Goal: Task Accomplishment & Management: Manage account settings

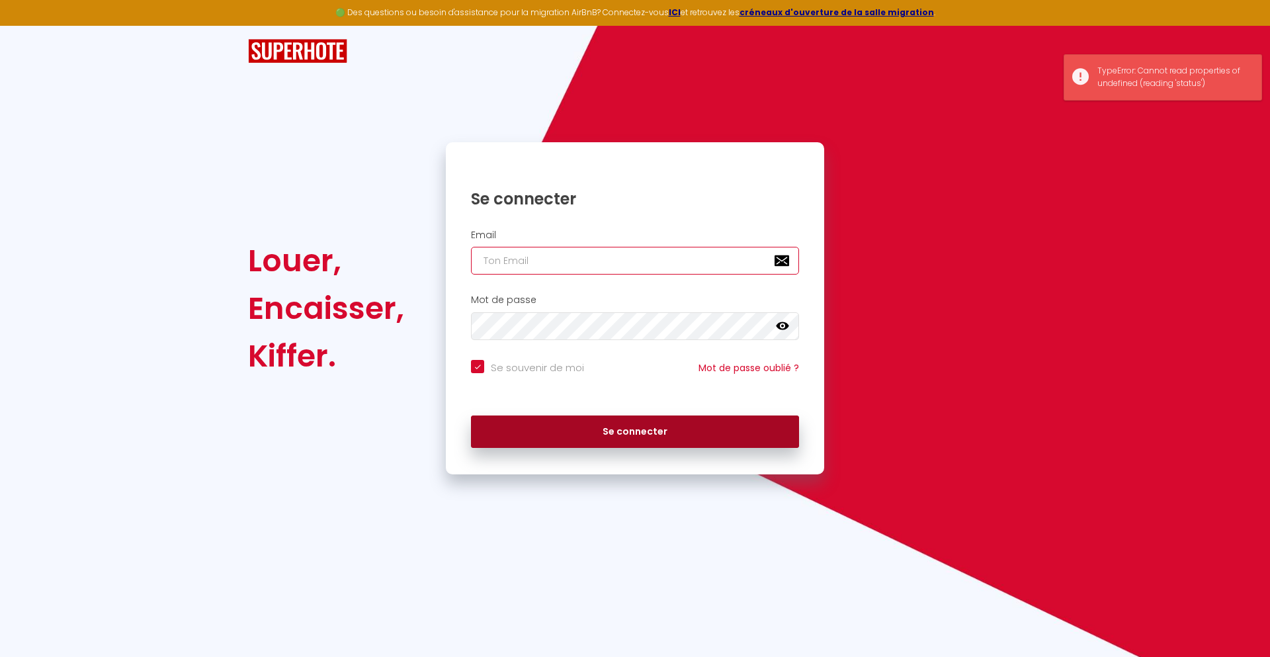
type input "[PERSON_NAME][EMAIL_ADDRESS][PERSON_NAME][DOMAIN_NAME]"
click at [671, 428] on button "Se connecter" at bounding box center [635, 432] width 328 height 33
checkbox input "true"
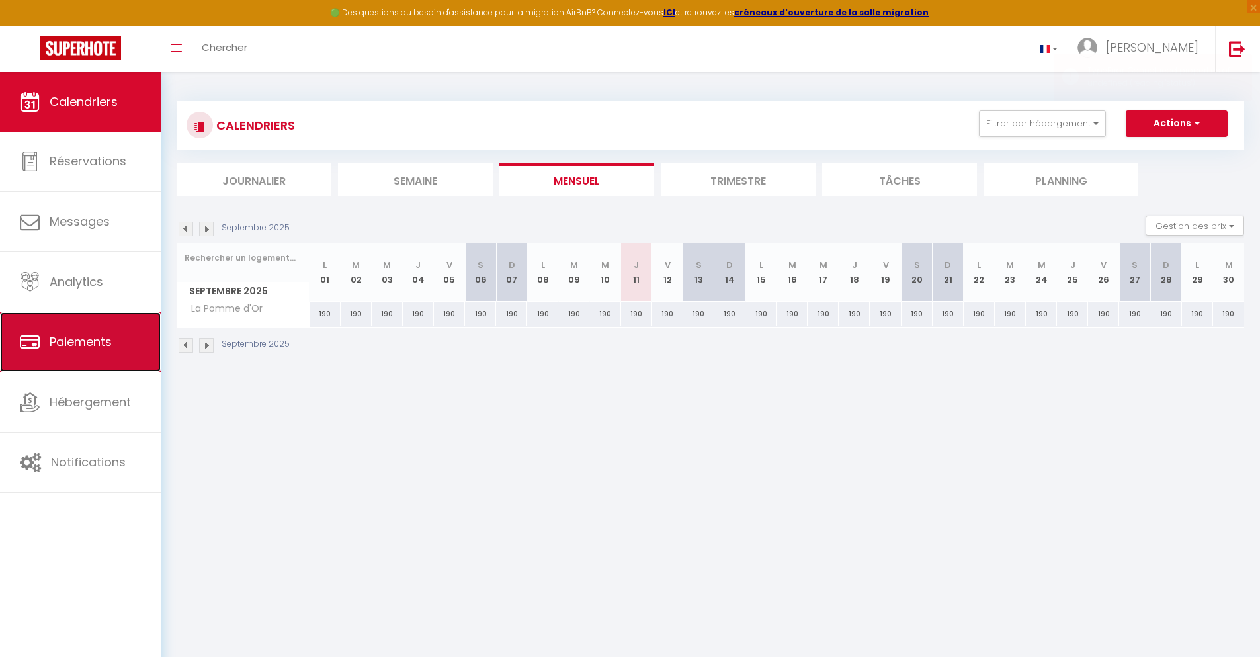
click at [85, 338] on span "Paiements" at bounding box center [81, 341] width 62 height 17
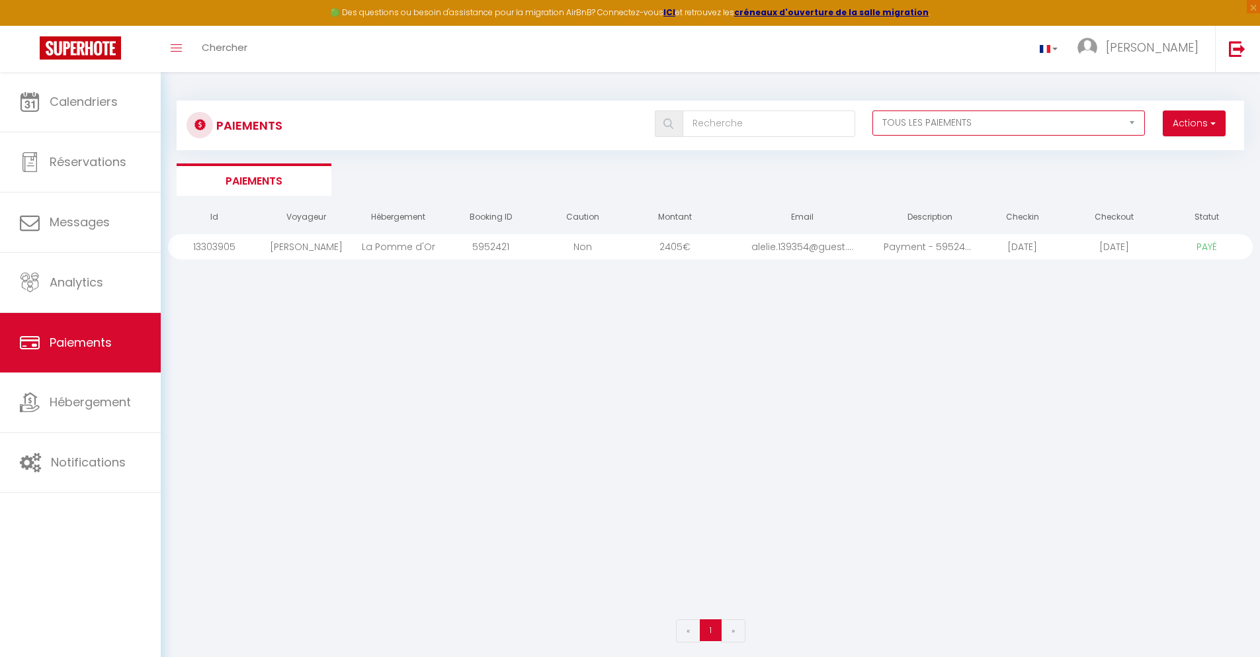
click at [1130, 124] on select "EN ATTENTE PAYÉ TOUS LES PAIEMENTS" at bounding box center [1009, 122] width 273 height 25
select select "1"
click at [873, 110] on select "EN ATTENTE PAYÉ TOUS LES PAIEMENTS" at bounding box center [1009, 122] width 273 height 25
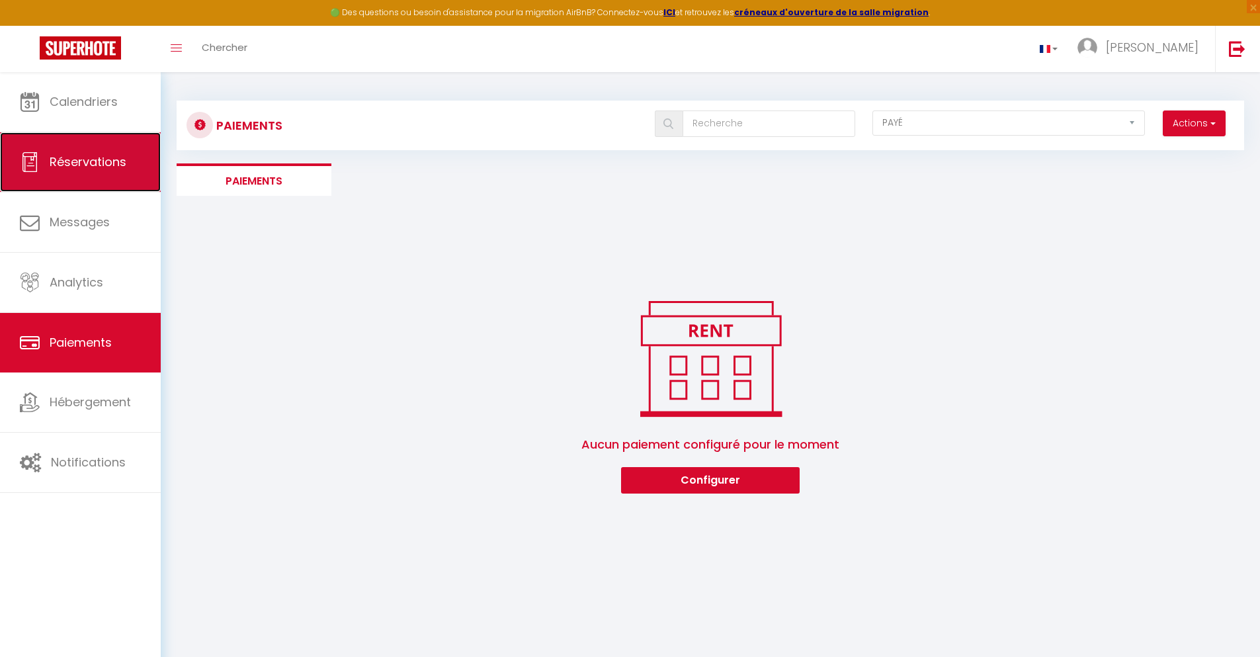
click at [96, 169] on span "Réservations" at bounding box center [88, 162] width 77 height 17
select select "not_cancelled"
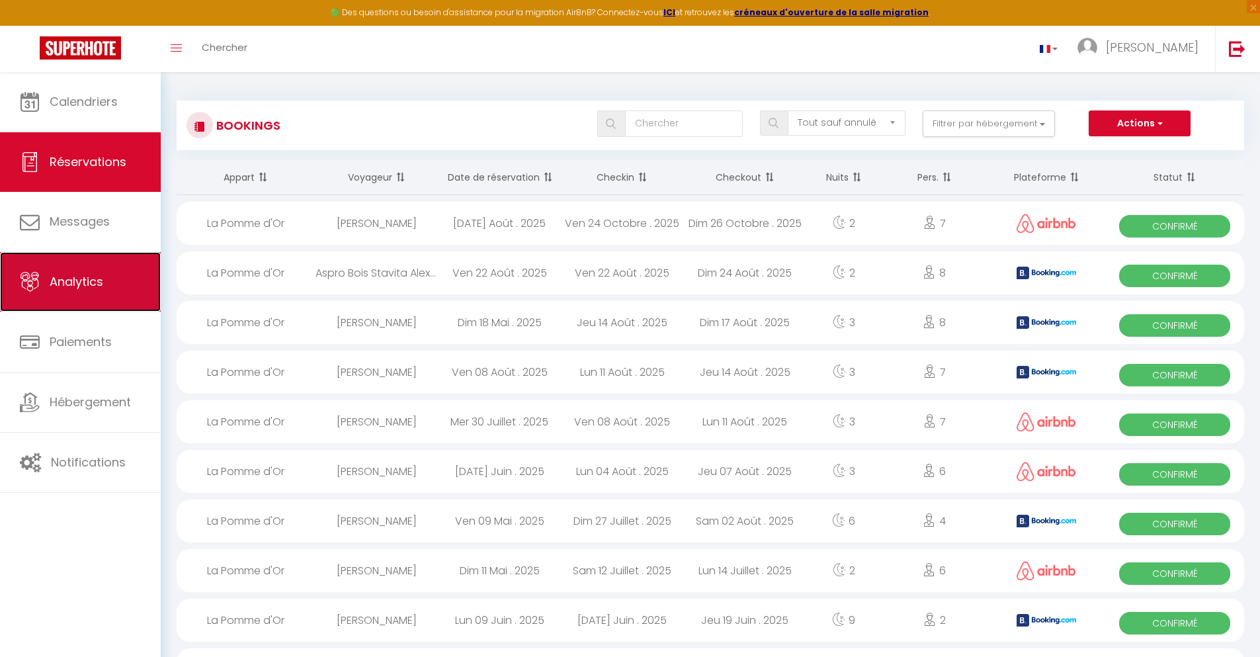
click at [67, 290] on link "Analytics" at bounding box center [80, 282] width 161 height 60
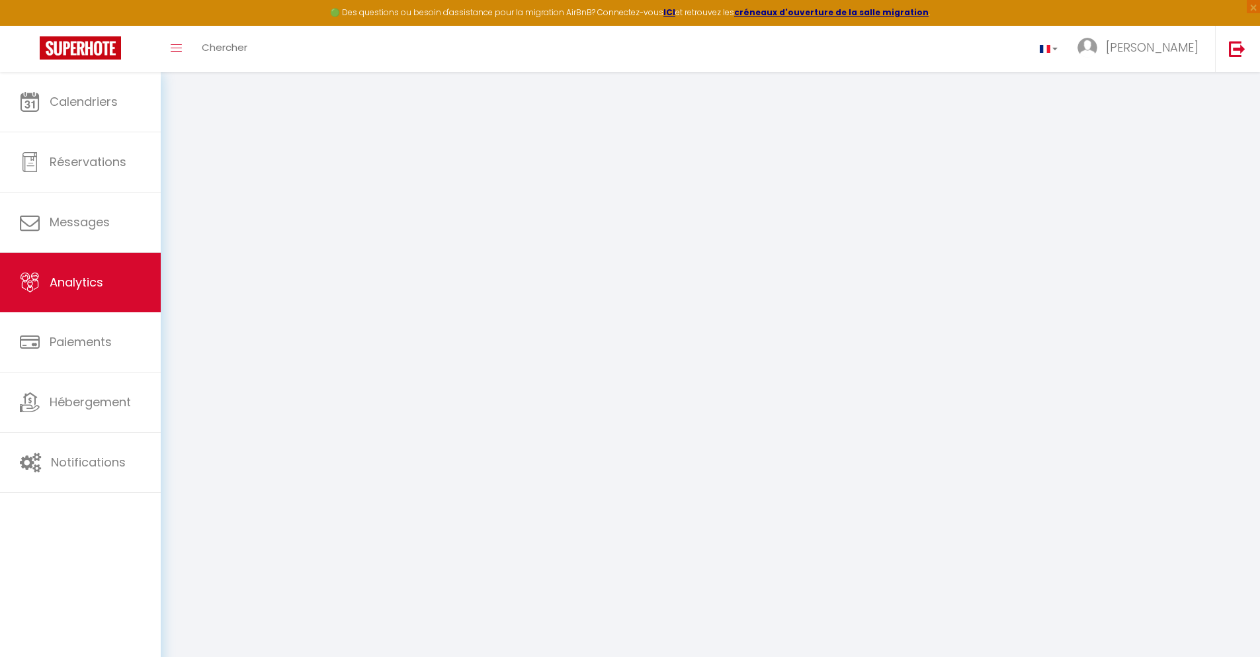
select select "2025"
select select "9"
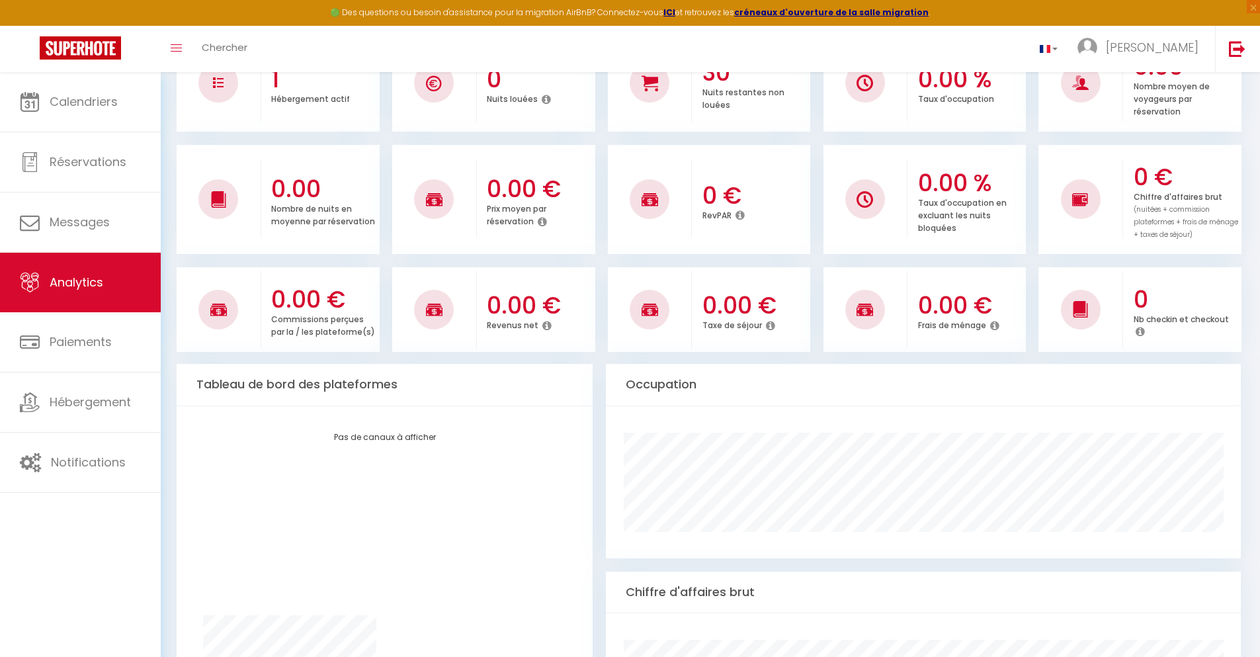
scroll to position [397, 0]
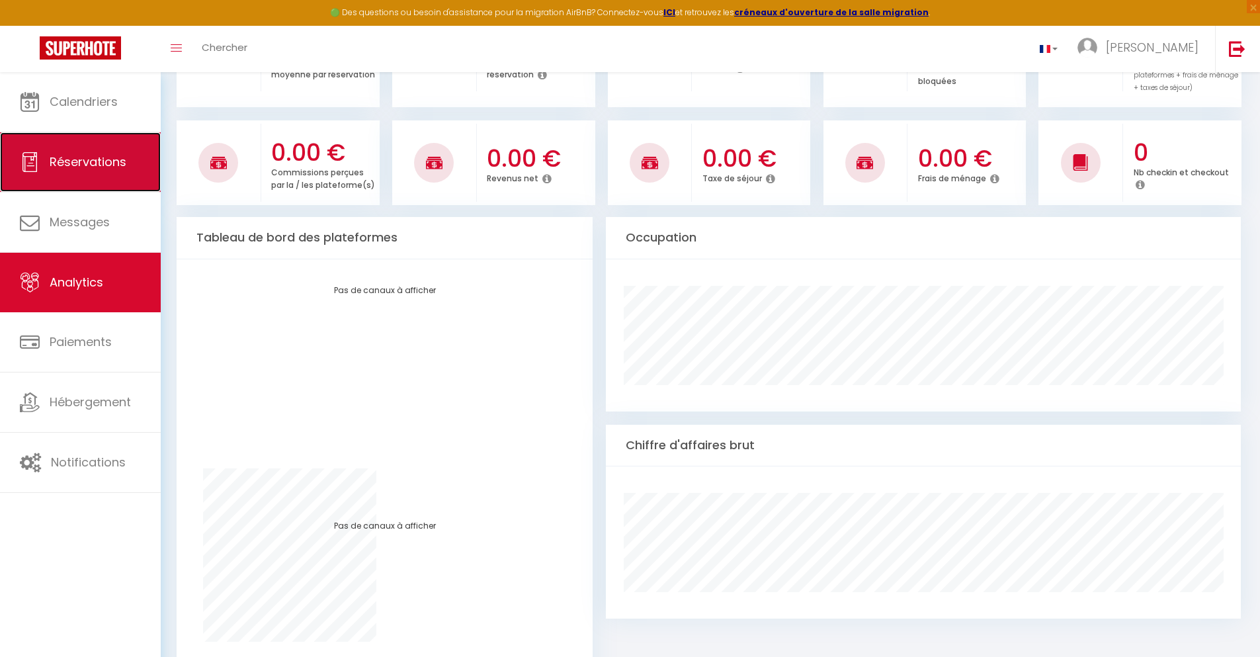
click at [93, 158] on span "Réservations" at bounding box center [88, 162] width 77 height 17
select select "not_cancelled"
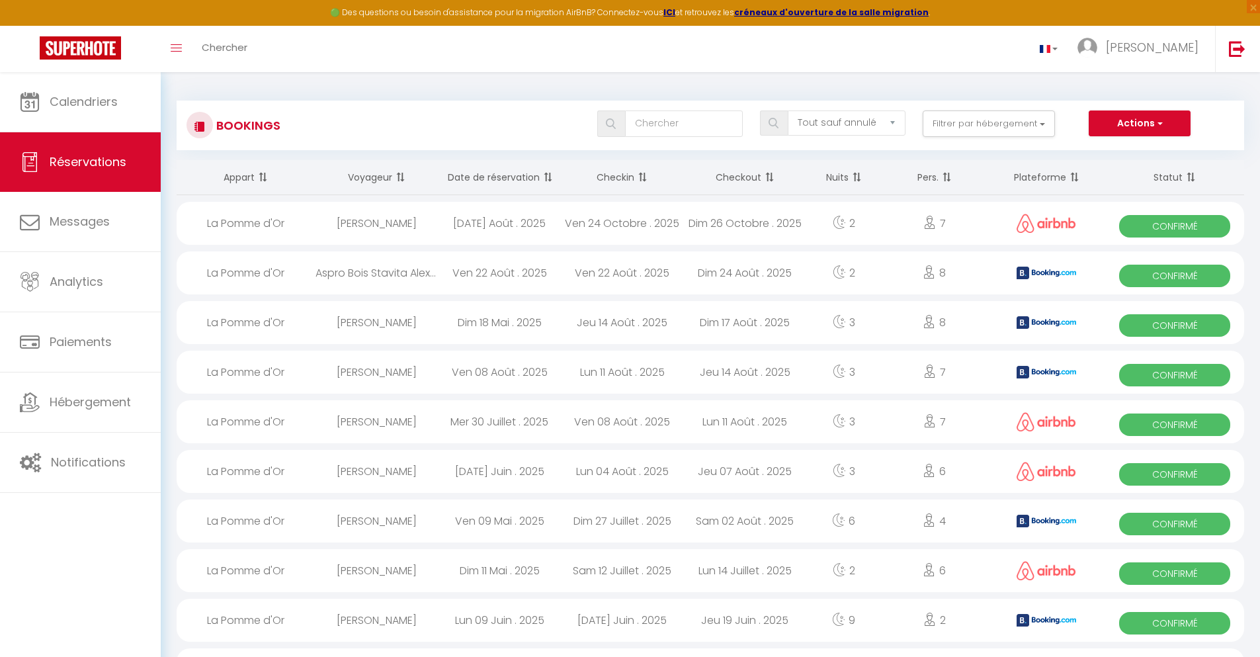
scroll to position [159, 0]
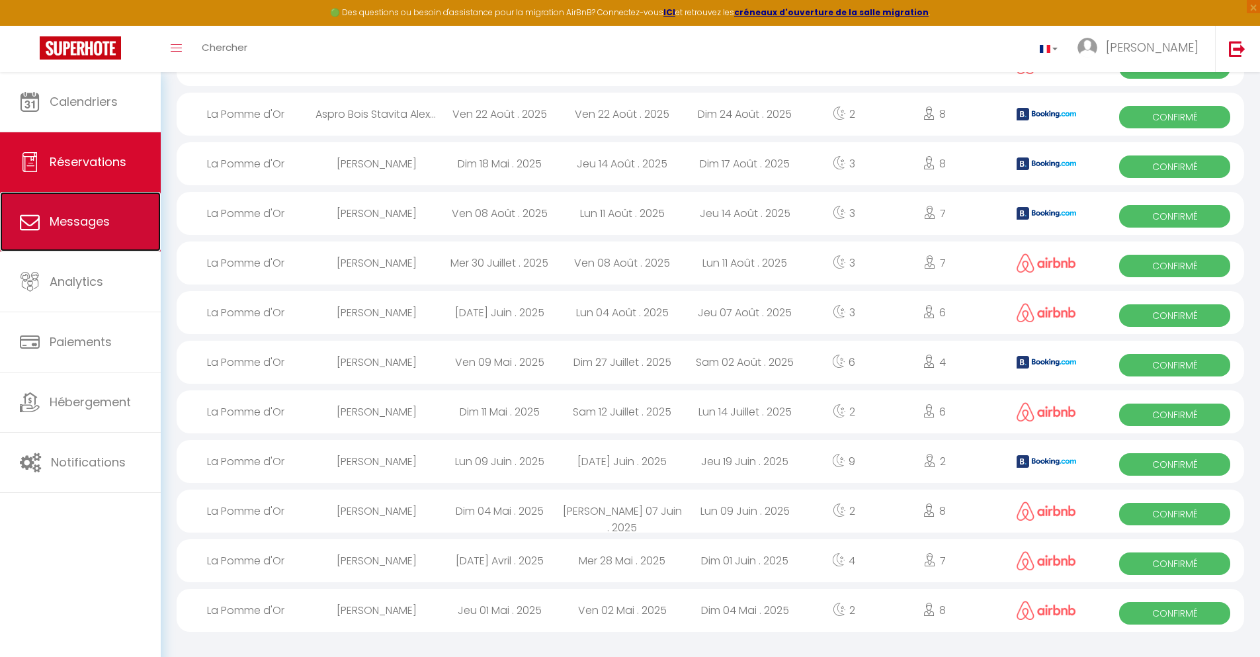
click at [80, 218] on span "Messages" at bounding box center [80, 221] width 60 height 17
select select "message"
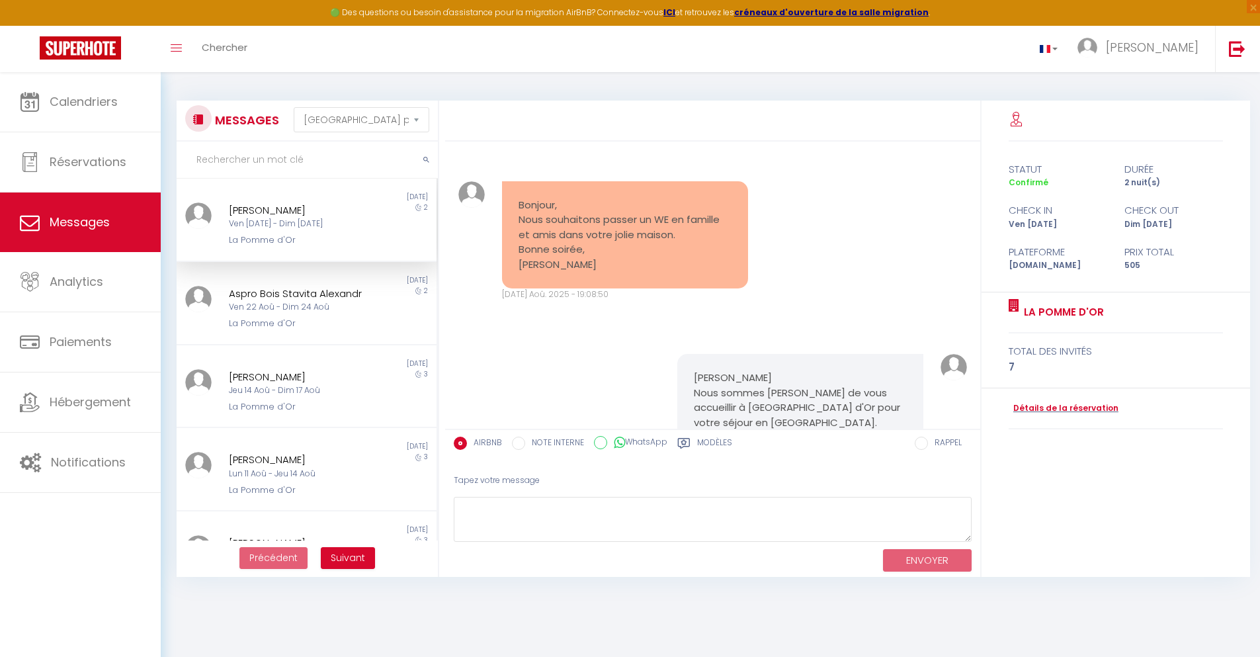
scroll to position [219, 0]
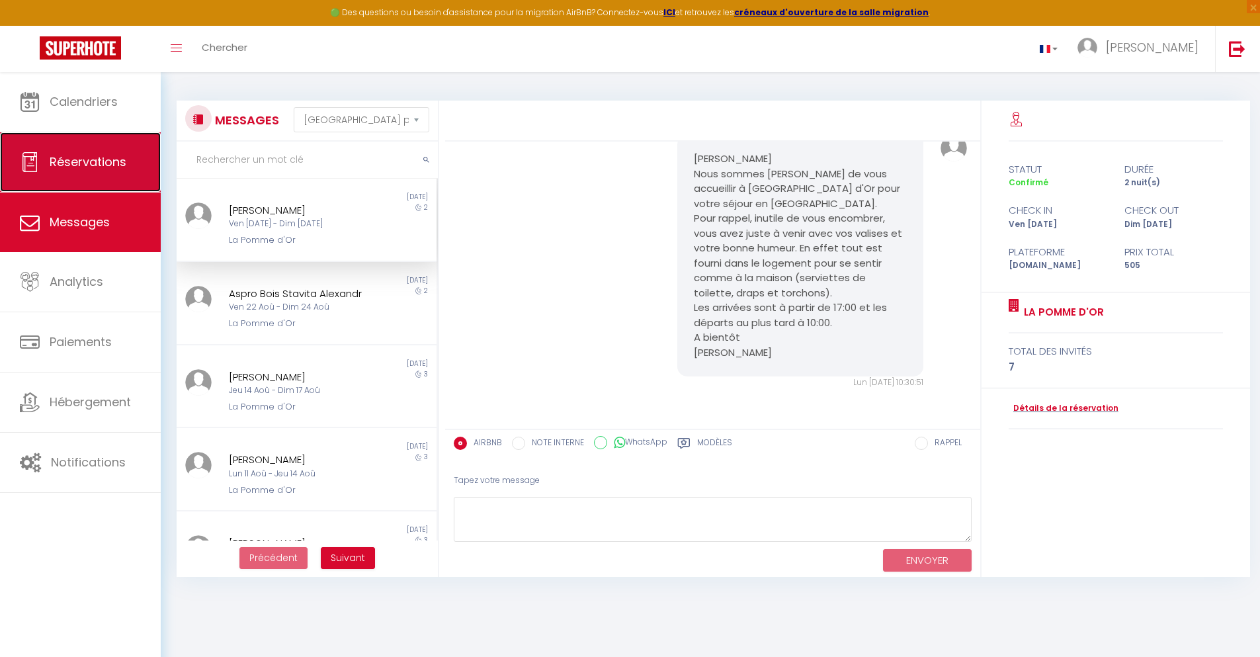
click at [97, 164] on span "Réservations" at bounding box center [88, 162] width 77 height 17
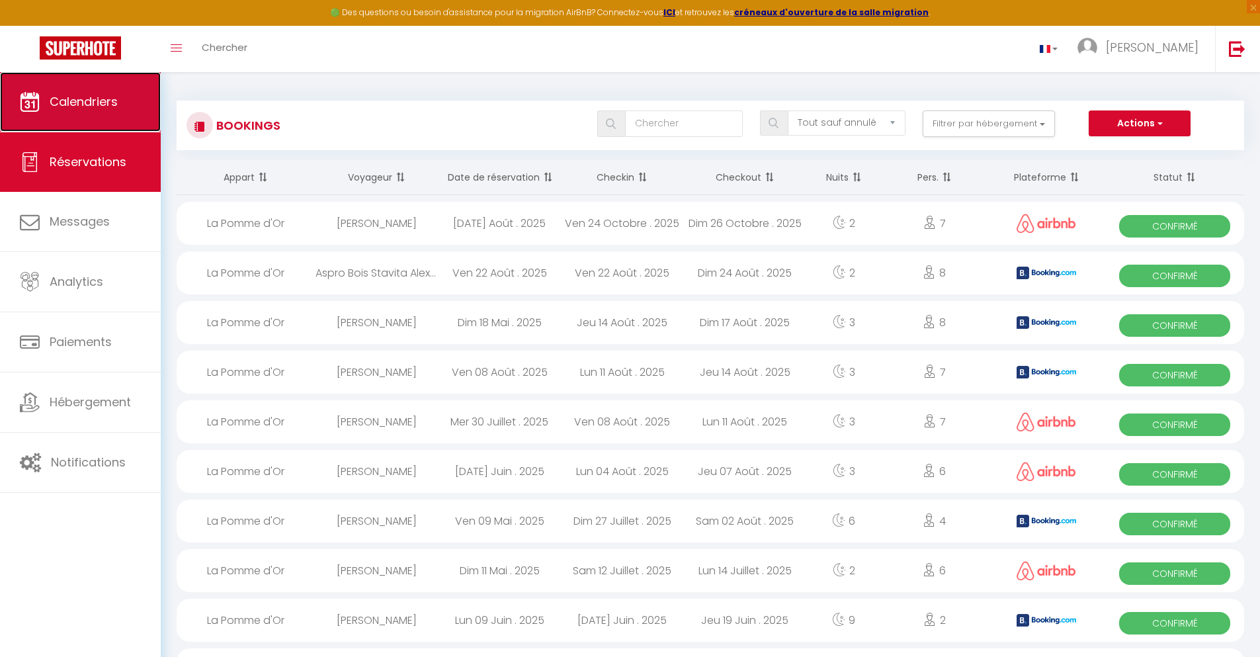
click at [91, 118] on link "Calendriers" at bounding box center [80, 102] width 161 height 60
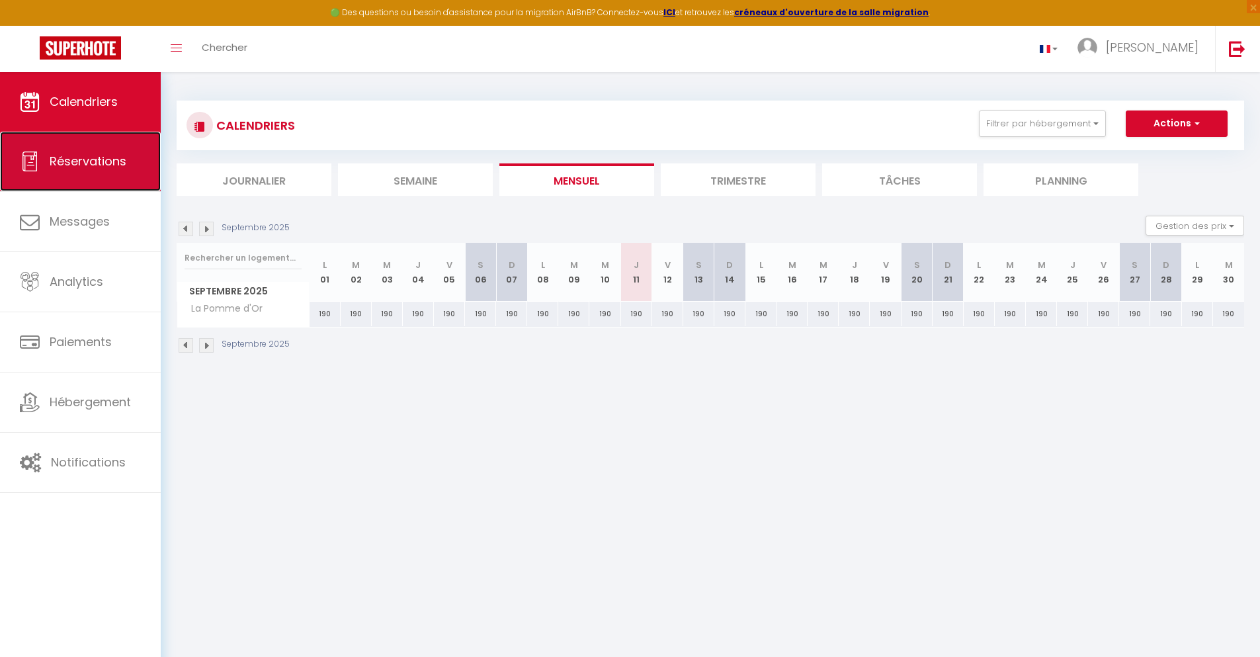
click at [91, 153] on span "Réservations" at bounding box center [88, 161] width 77 height 17
select select "not_cancelled"
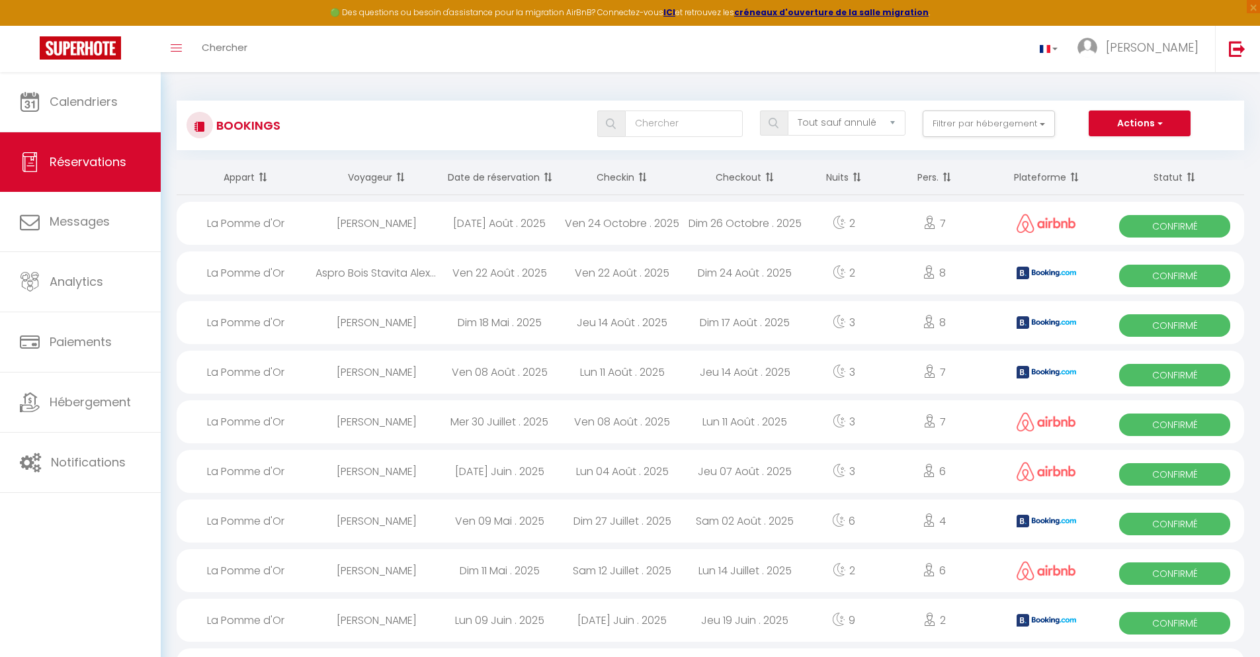
click at [269, 273] on div "La Pomme d'Or" at bounding box center [246, 272] width 139 height 43
select select "OK"
select select "KO"
select select "0"
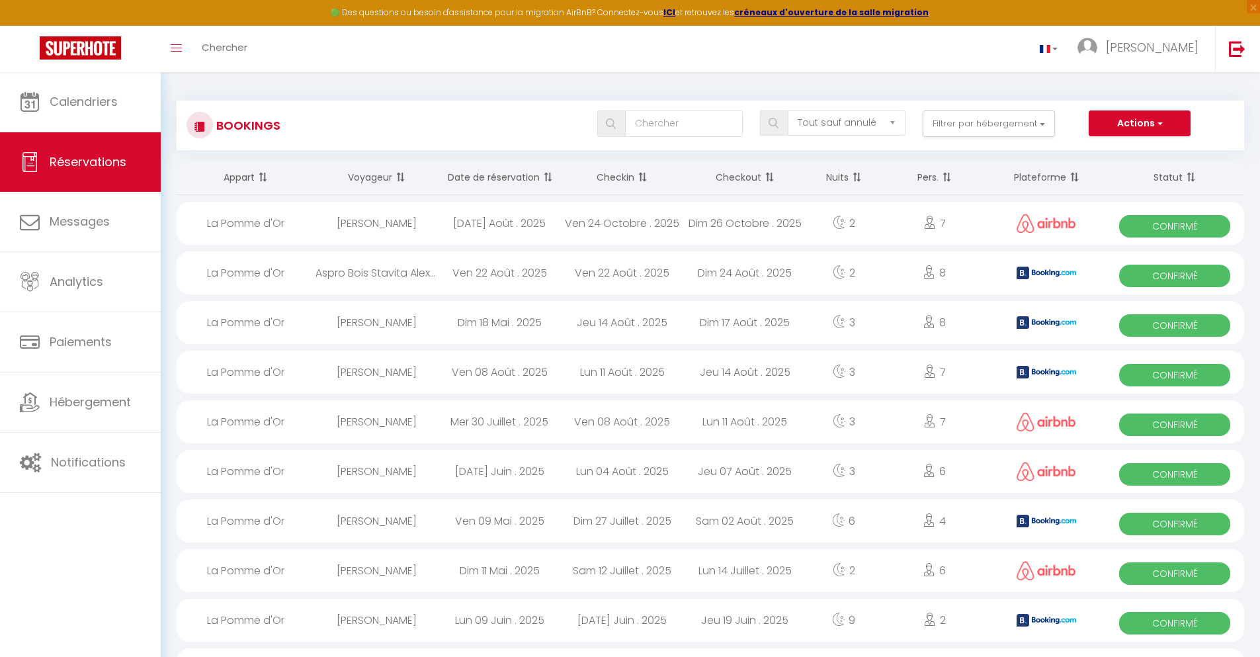
select select "1"
select select
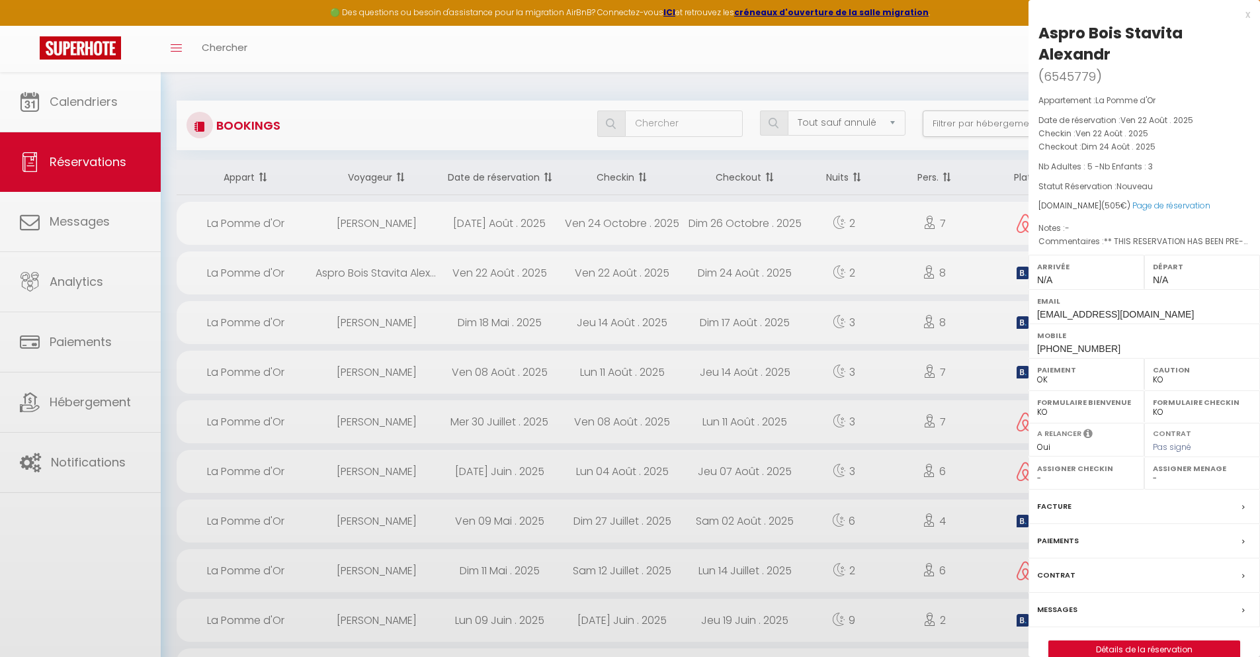
select select "40113"
select select "39294"
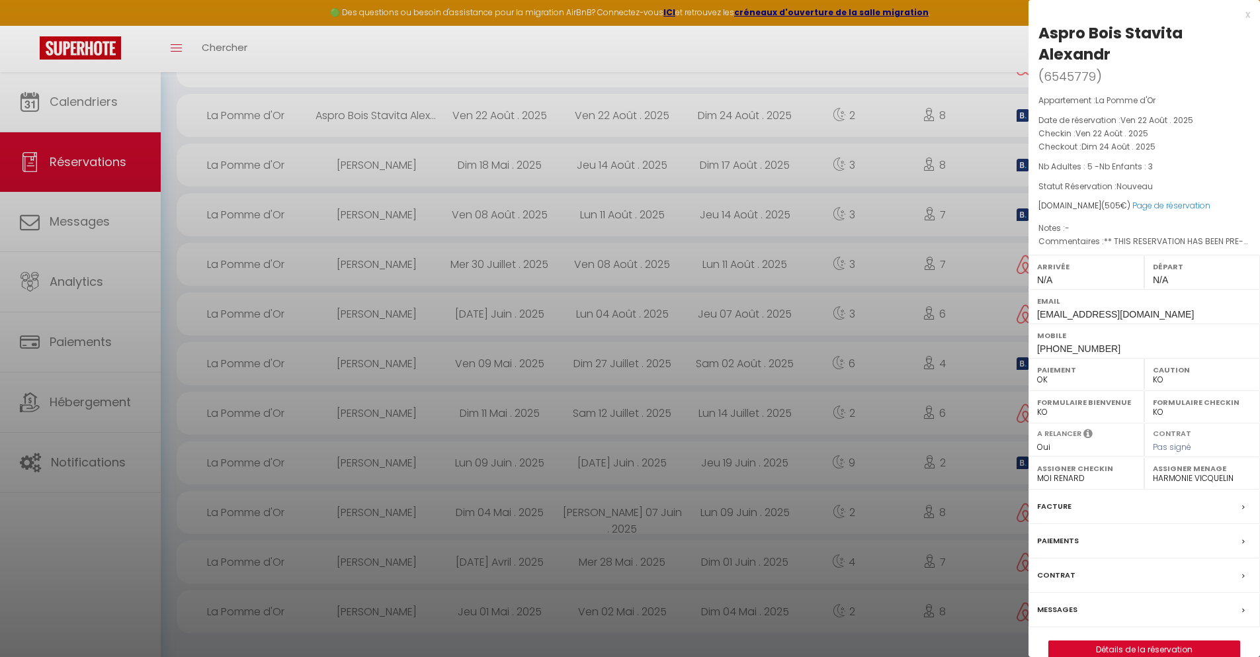
scroll to position [159, 0]
click at [1242, 545] on div "Paiements" at bounding box center [1145, 541] width 232 height 34
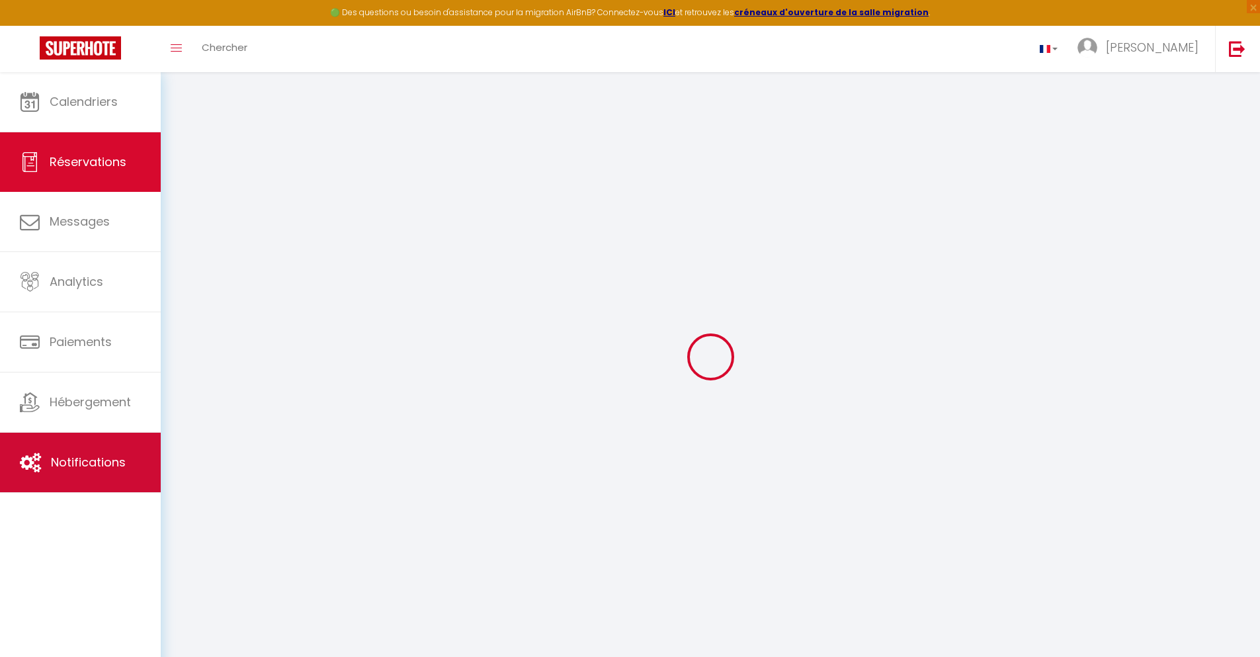
select select
checkbox input "false"
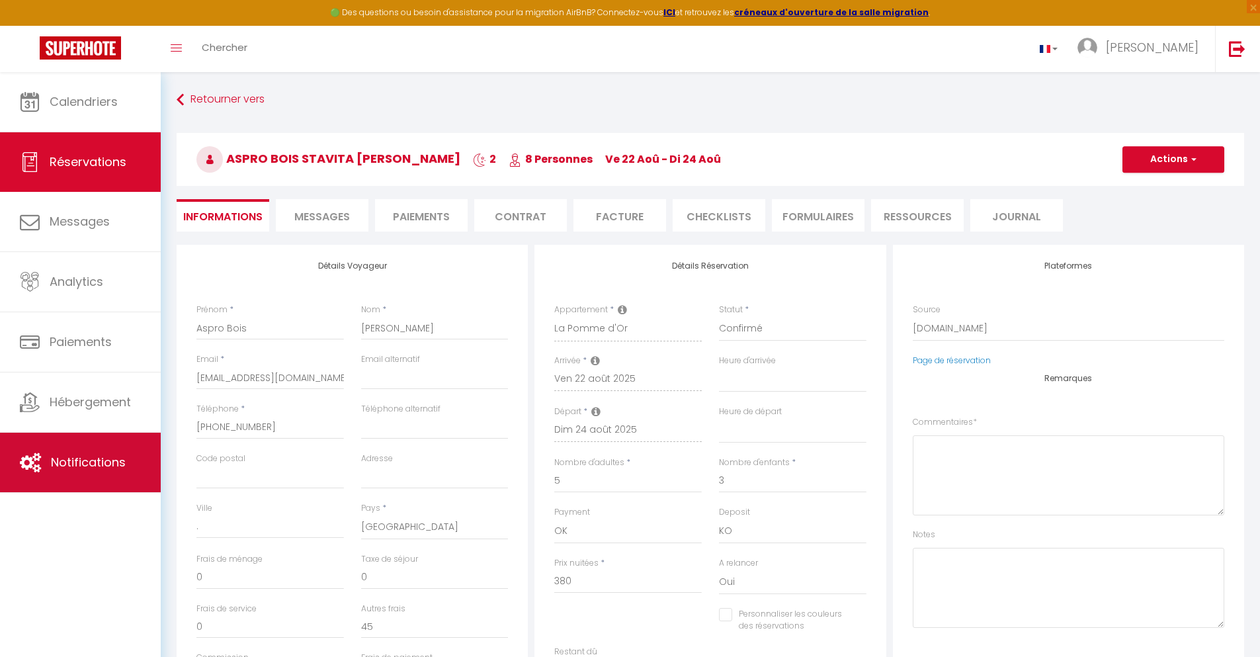
select select
checkbox input "false"
type textarea "** THIS RESERVATION HAS BEEN PRE-PAID ** BOOKING NOTE : Payment charge is EUR 7…"
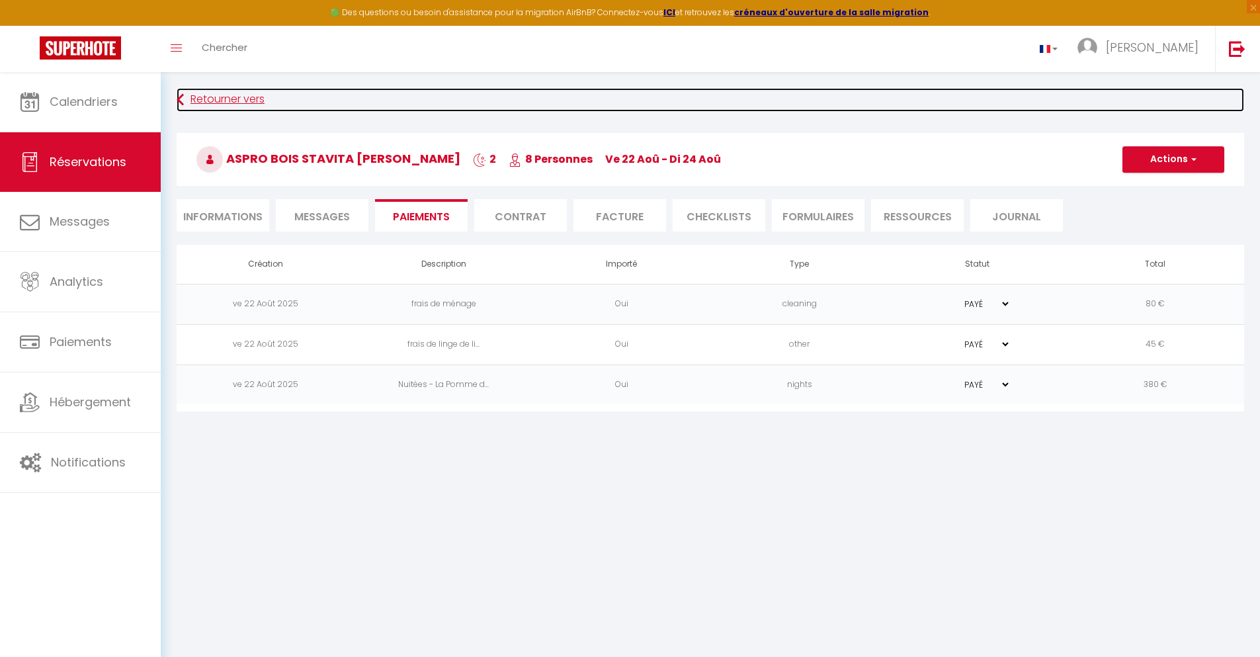
click at [229, 102] on link "Retourner vers" at bounding box center [711, 100] width 1068 height 24
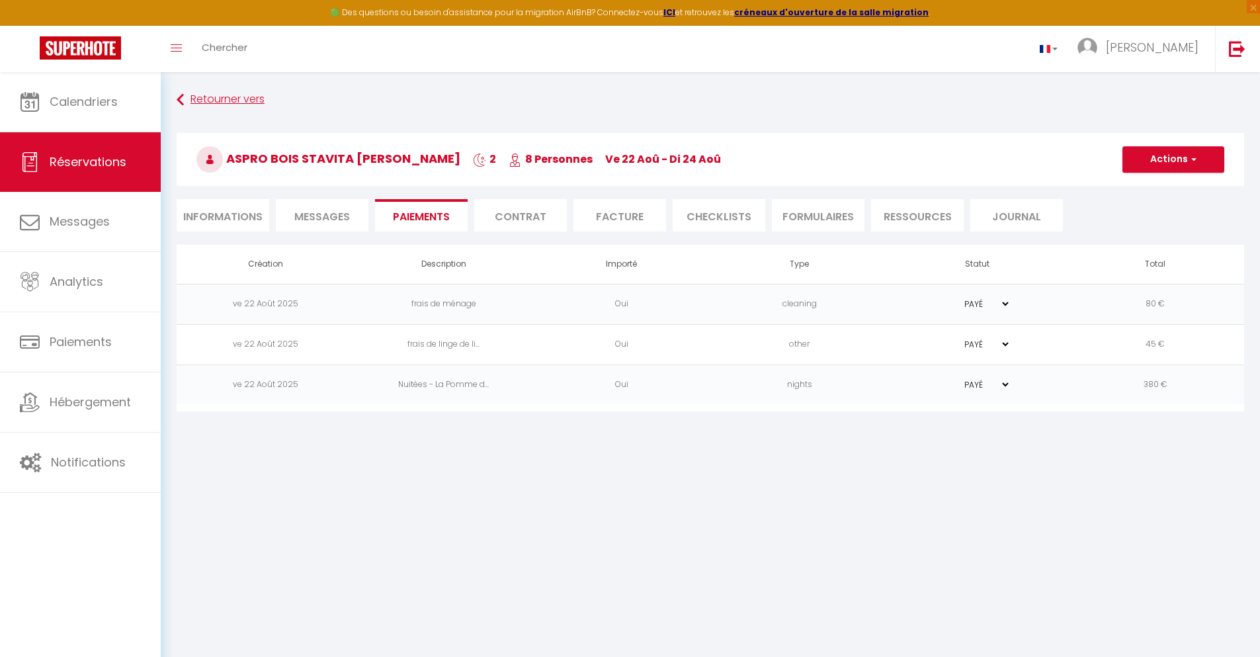
scroll to position [159, 0]
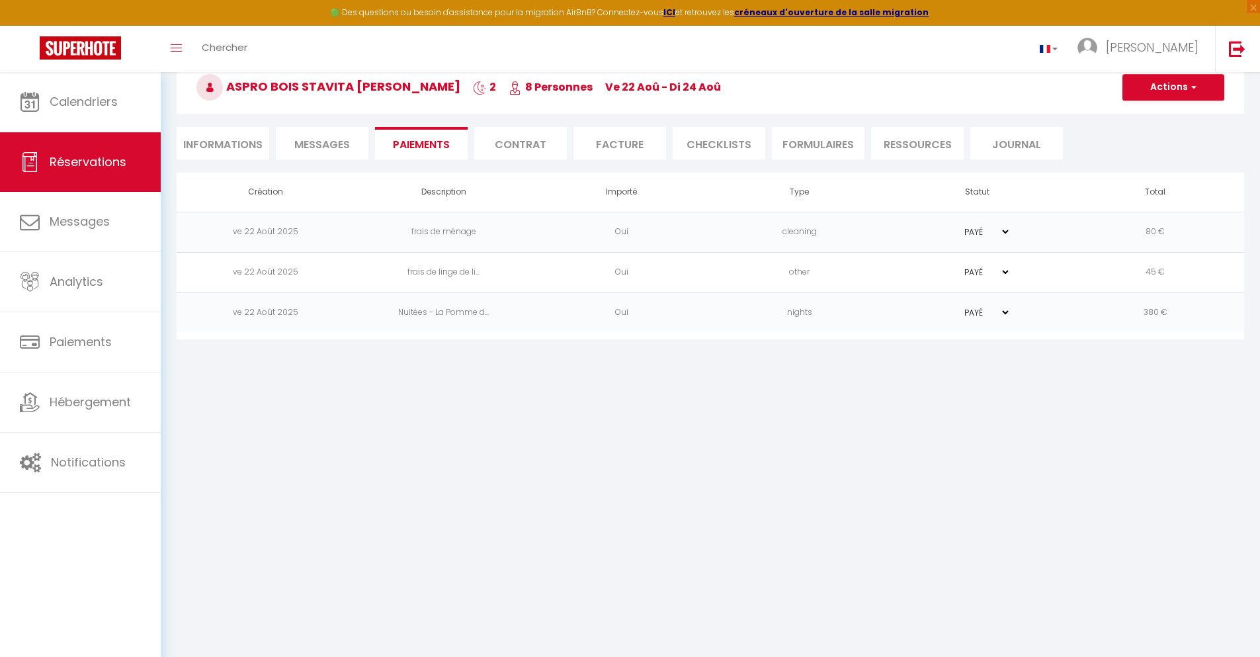
select select "not_cancelled"
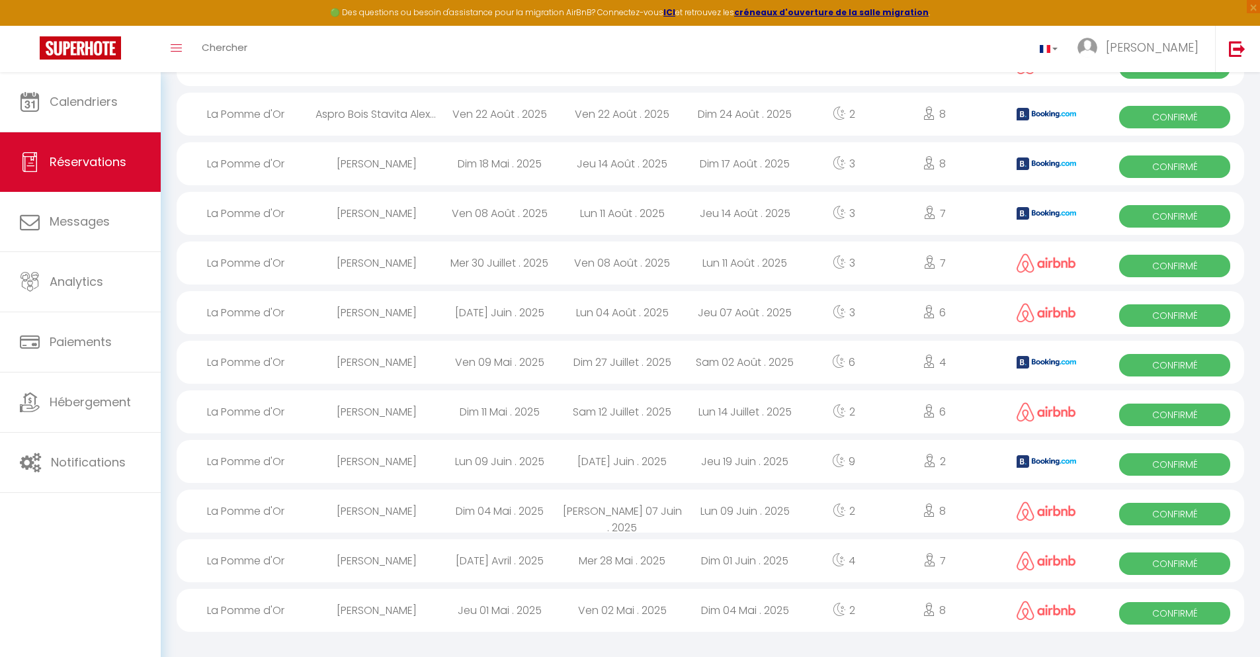
click at [386, 162] on div "[PERSON_NAME]" at bounding box center [377, 163] width 123 height 43
select select "OK"
select select "KO"
select select "0"
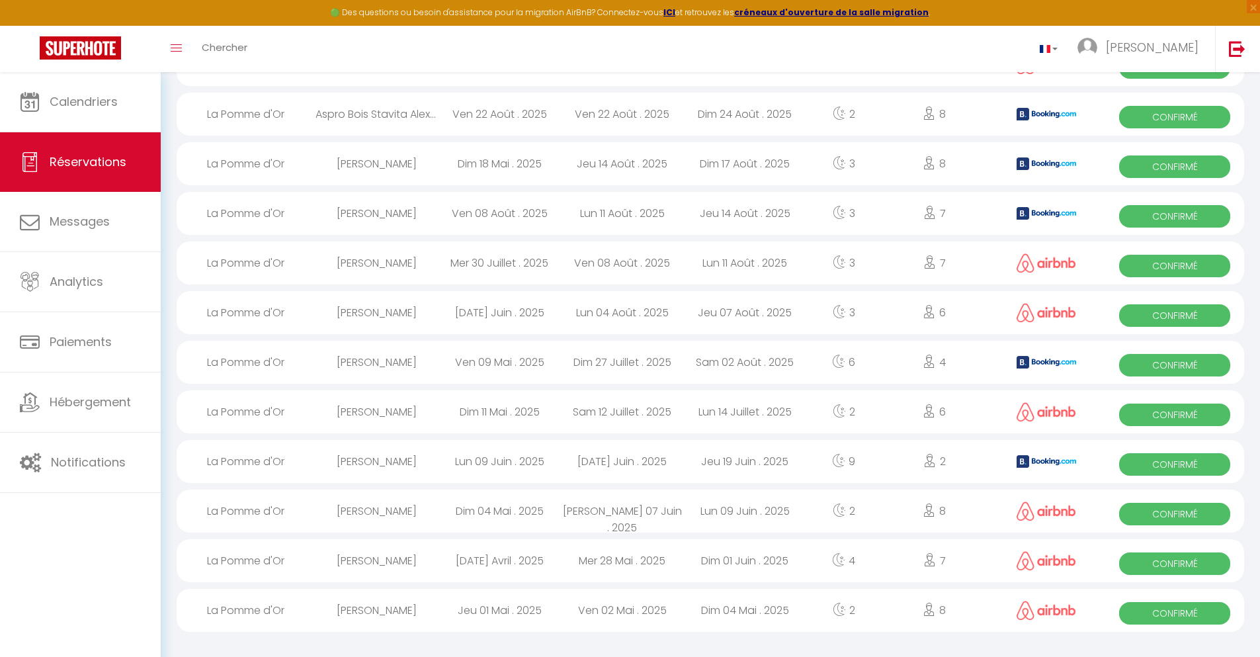
select select "1"
select select
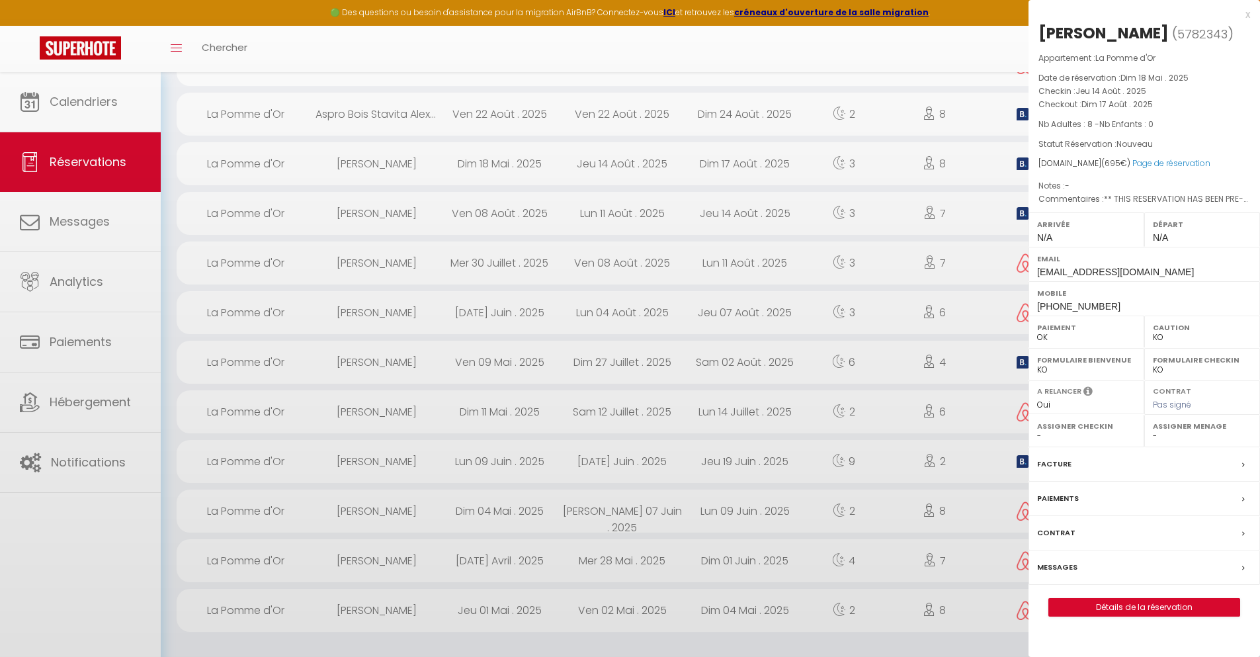
select select "40113"
select select "39294"
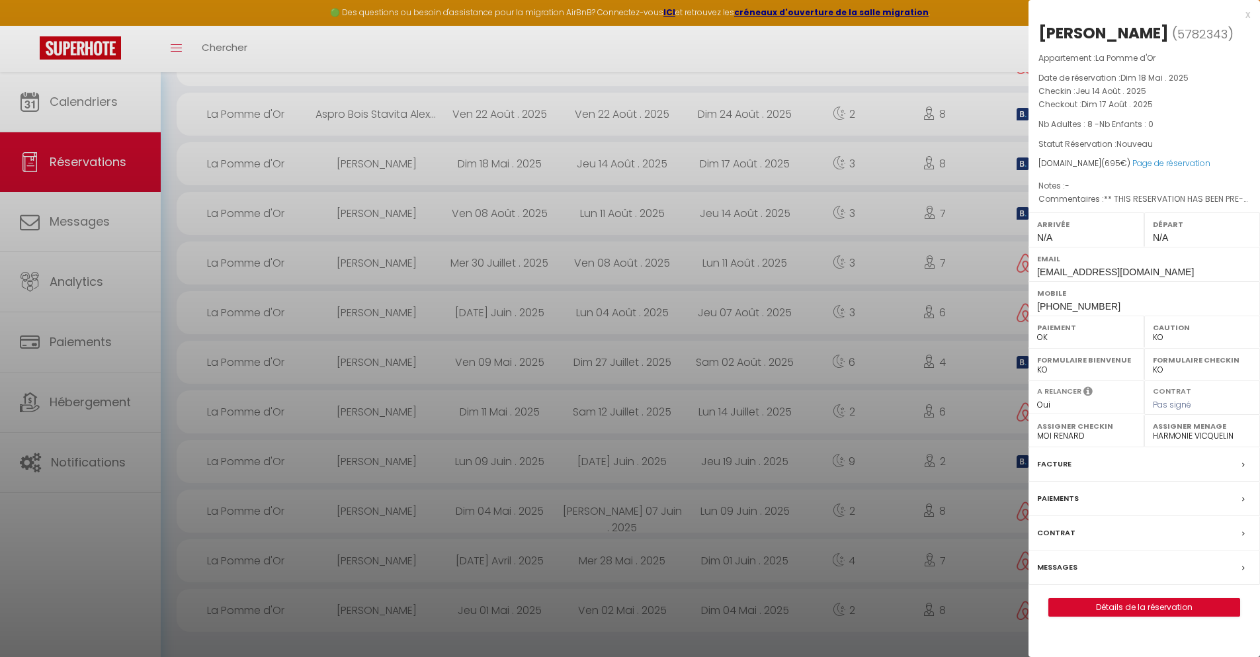
click at [1241, 498] on div "Paiements" at bounding box center [1145, 499] width 232 height 34
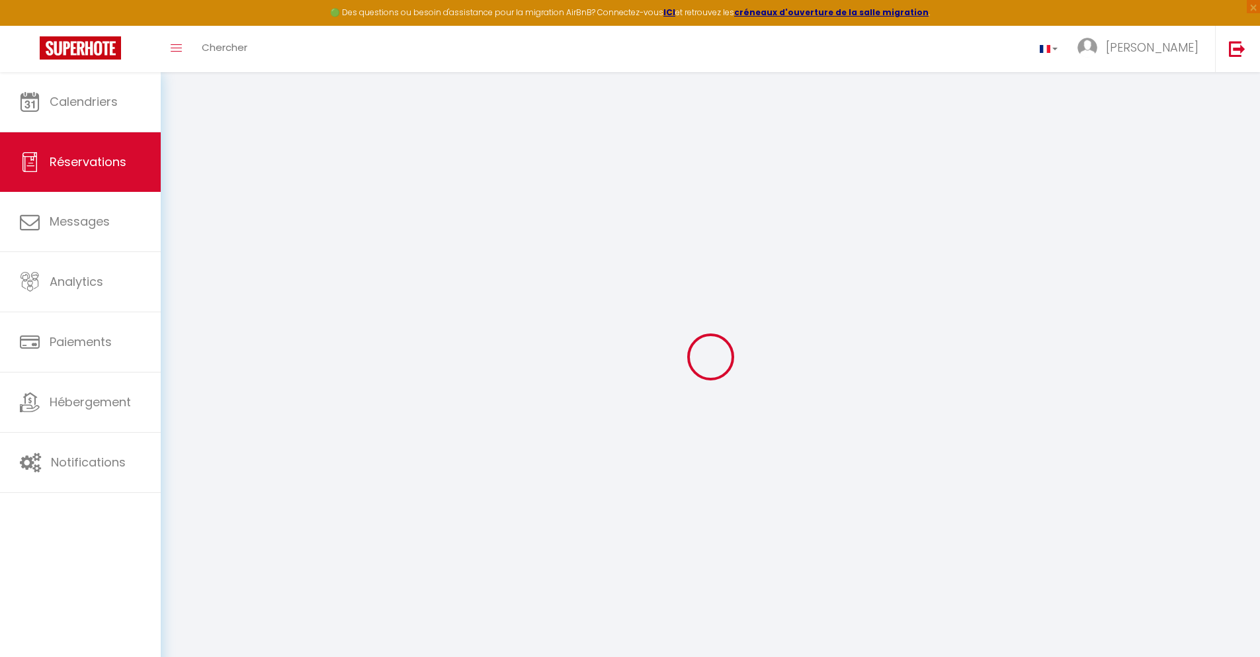
select select
checkbox input "false"
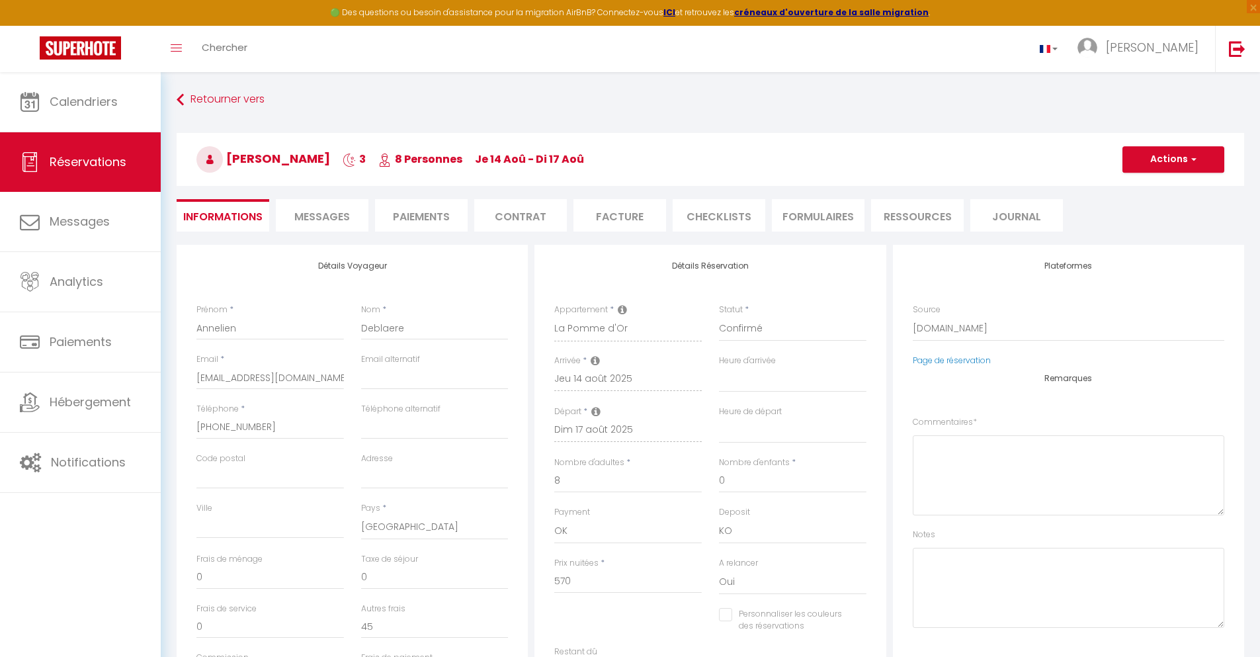
select select
checkbox input "false"
type textarea "** THIS RESERVATION HAS BEEN PRE-PAID ** BOOKING NOTE : Payment charge is EUR 9…"
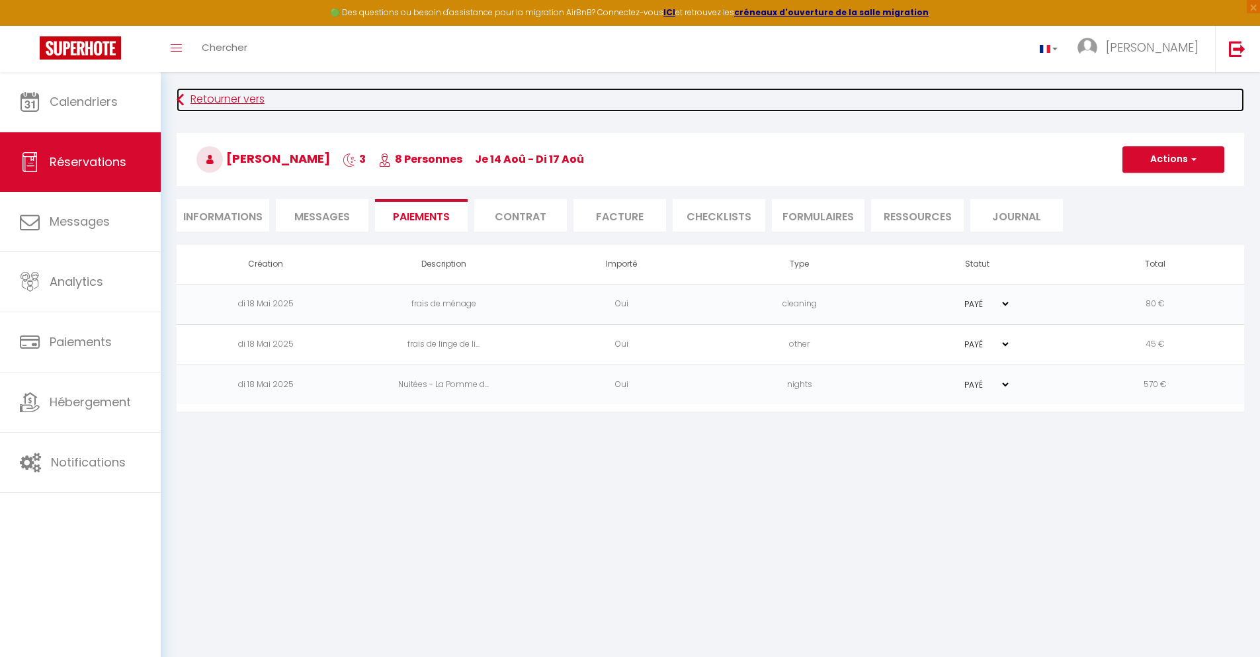
click at [180, 95] on icon at bounding box center [180, 100] width 7 height 24
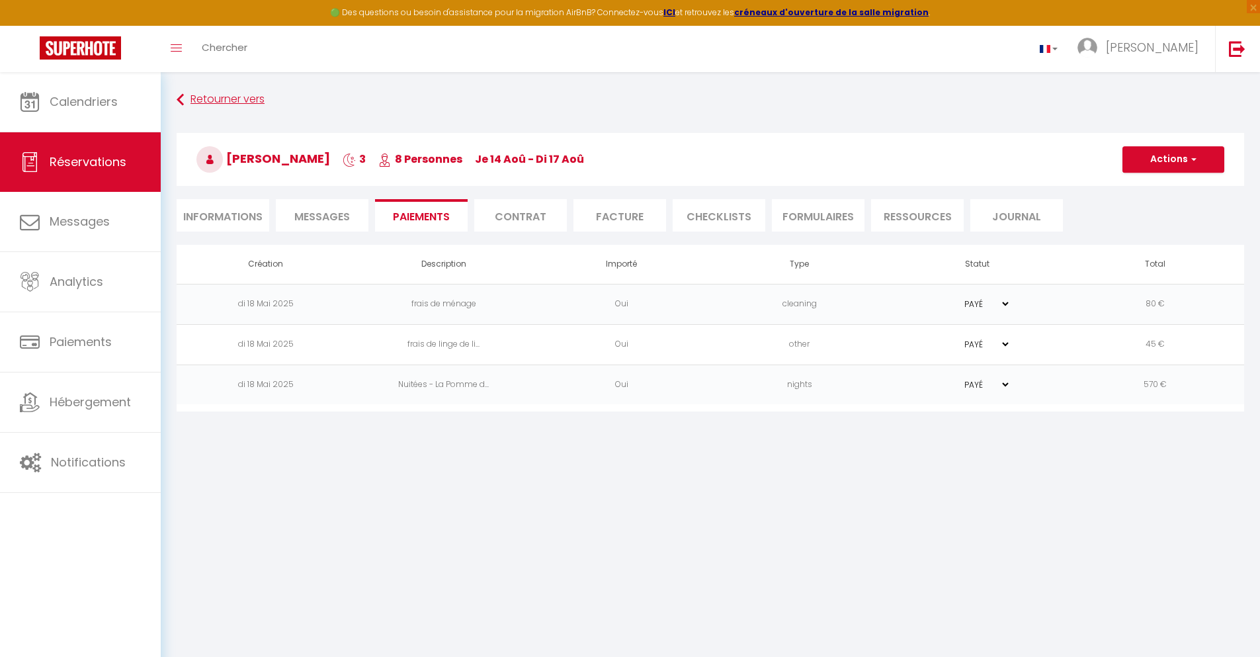
select select "not_cancelled"
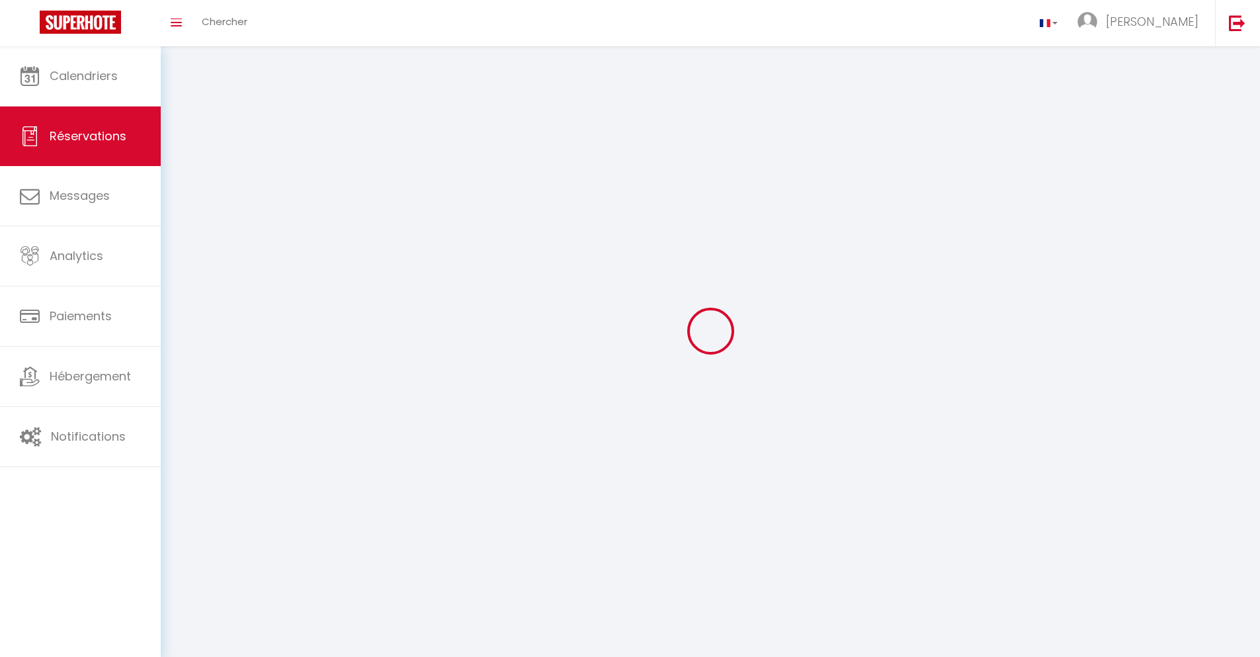
scroll to position [159, 0]
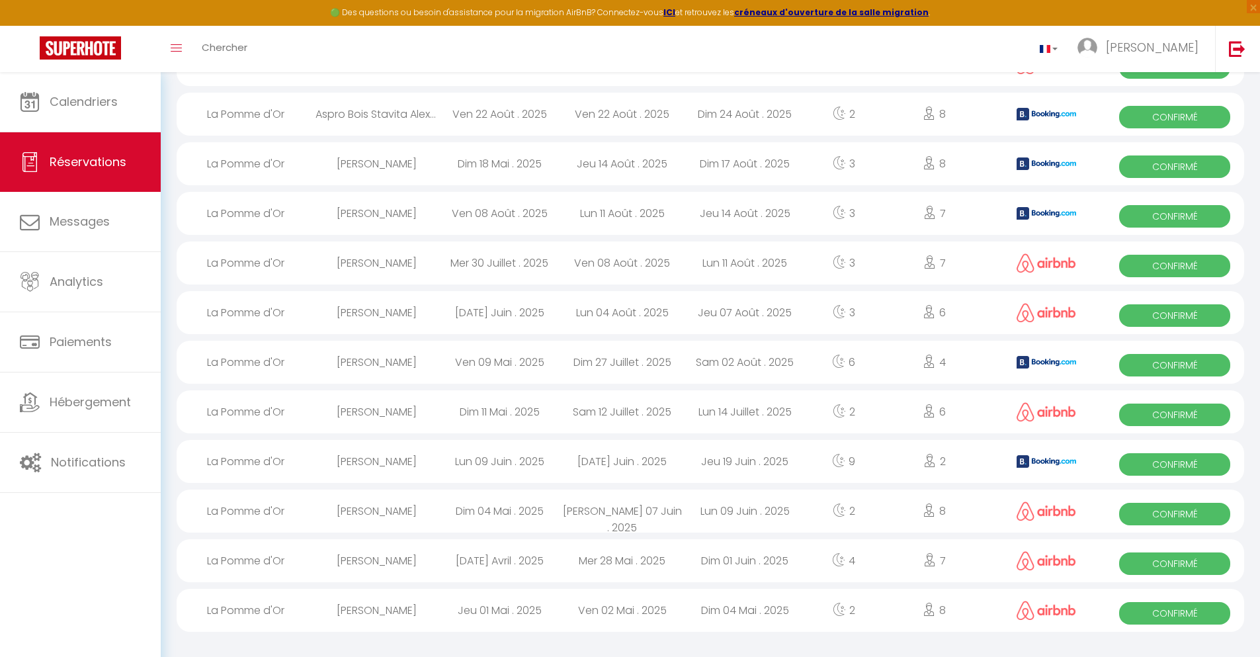
click at [411, 216] on div "[PERSON_NAME]" at bounding box center [377, 213] width 123 height 43
select select "OK"
select select "KO"
select select "0"
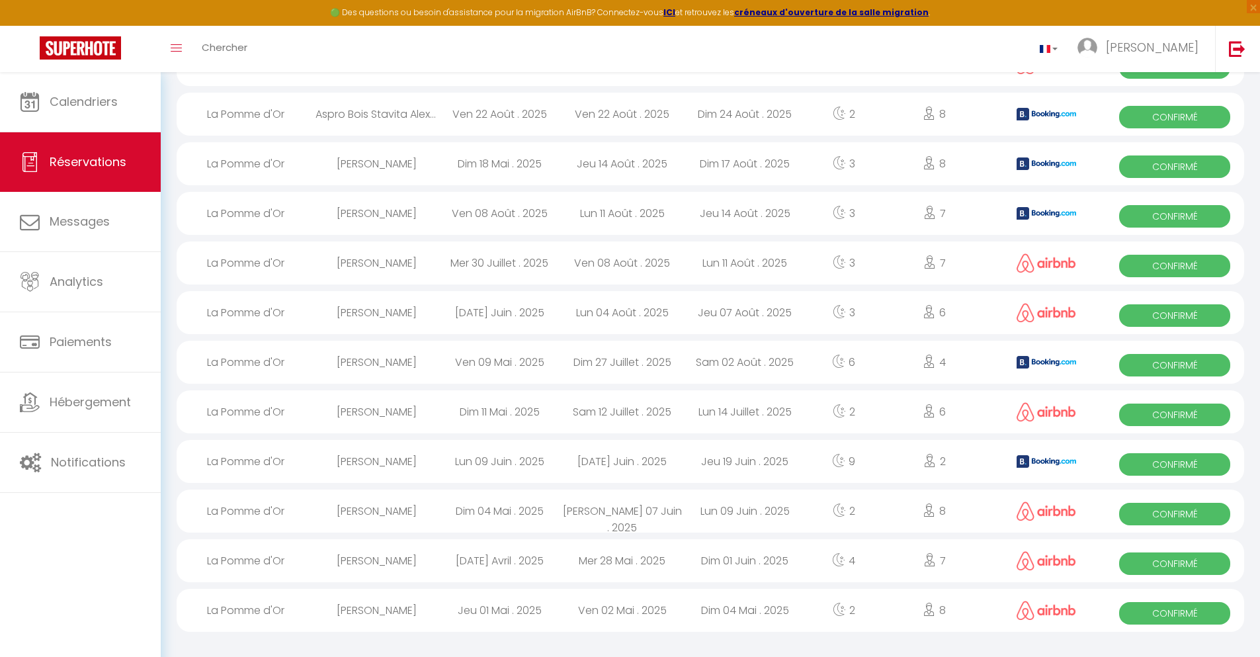
select select "1"
select select
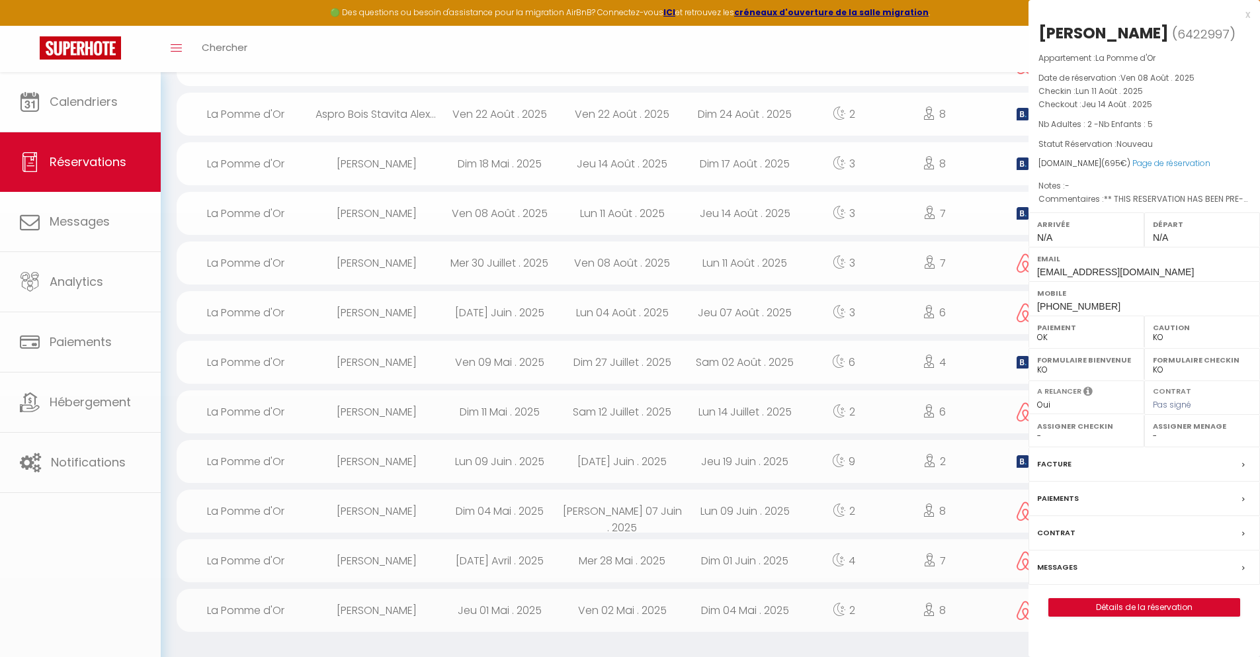
select select "40113"
select select "39294"
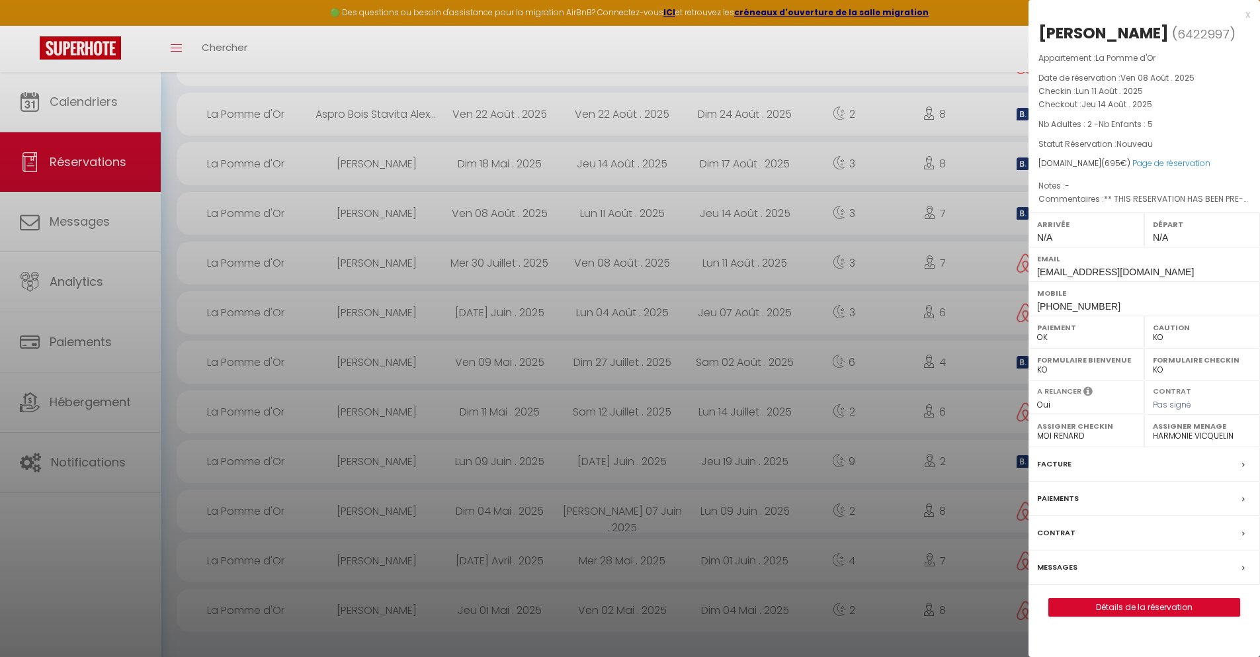
click at [1240, 516] on div "Paiements" at bounding box center [1145, 499] width 232 height 34
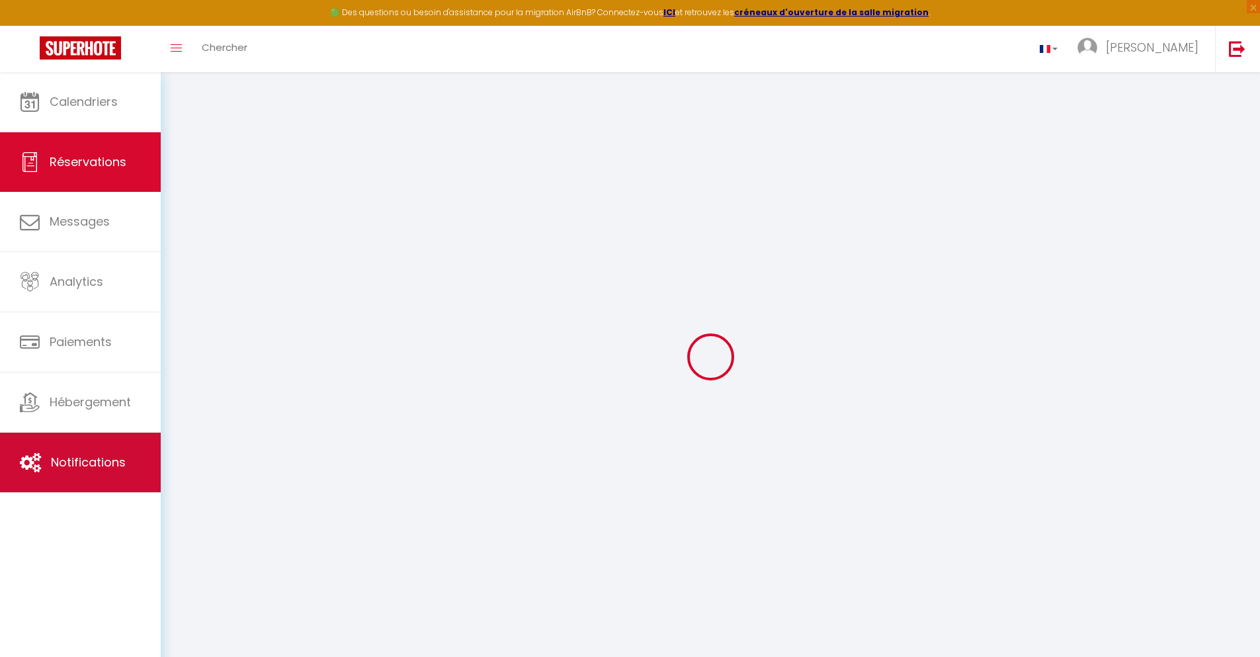
select select
checkbox input "false"
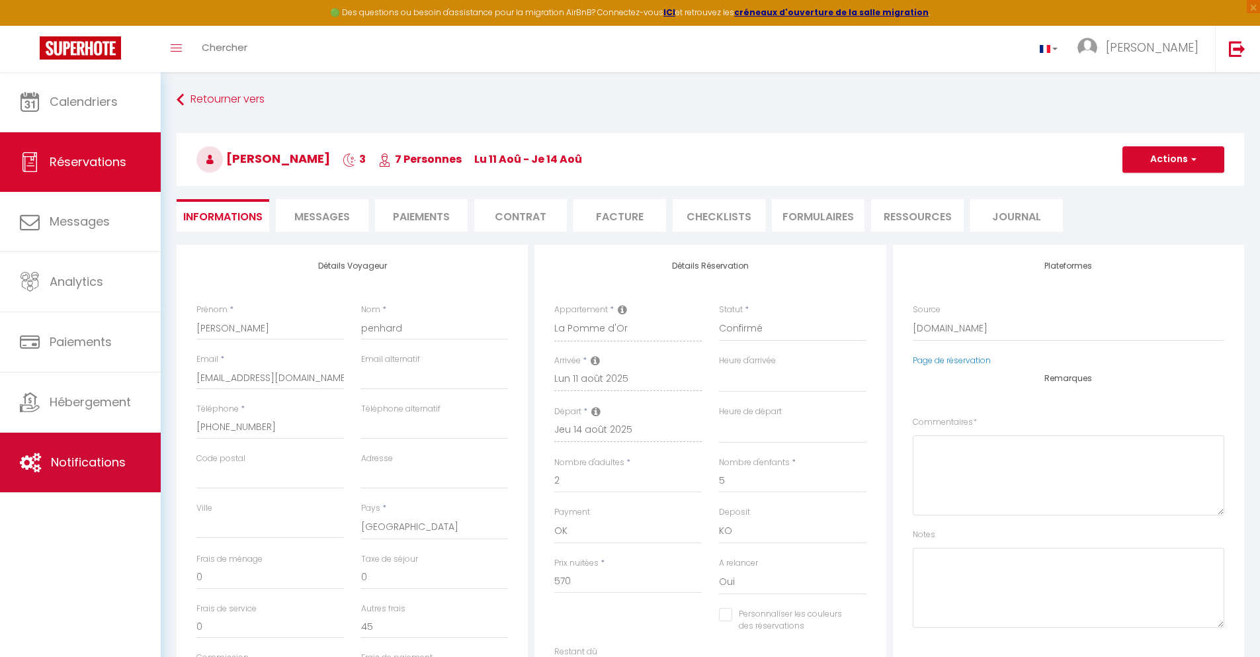
select select
checkbox input "false"
type textarea "** THIS RESERVATION HAS BEEN PRE-PAID ** Approximate time of arrival: between 1…"
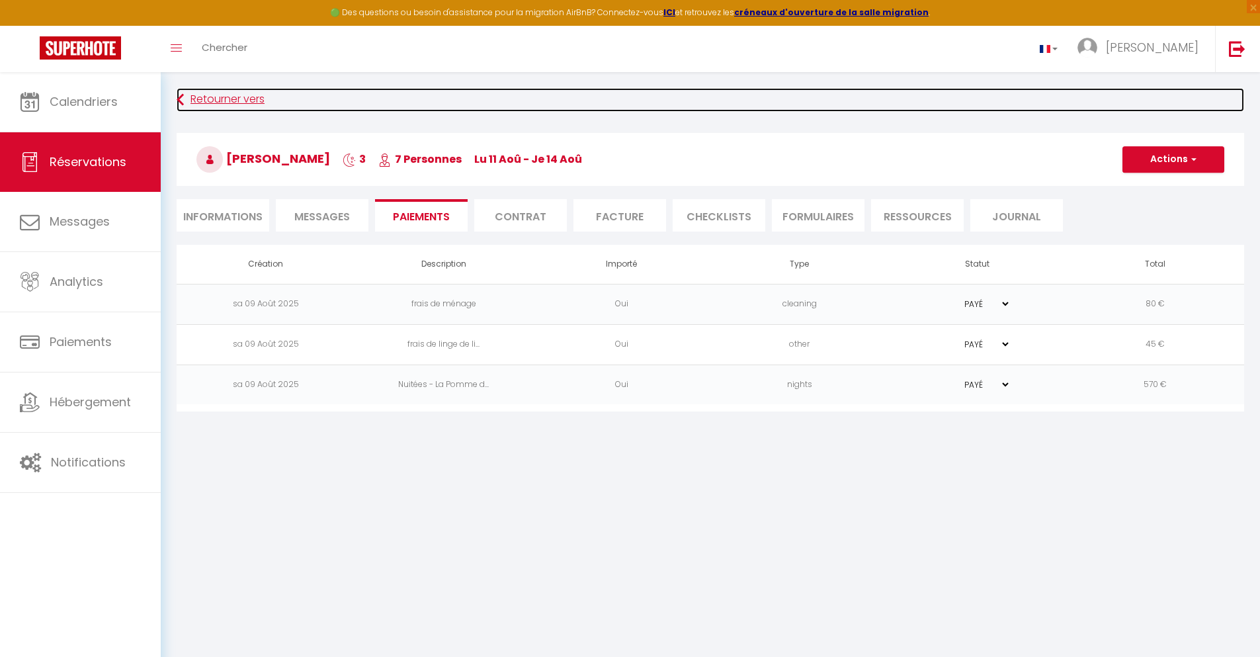
click at [219, 96] on link "Retourner vers" at bounding box center [711, 100] width 1068 height 24
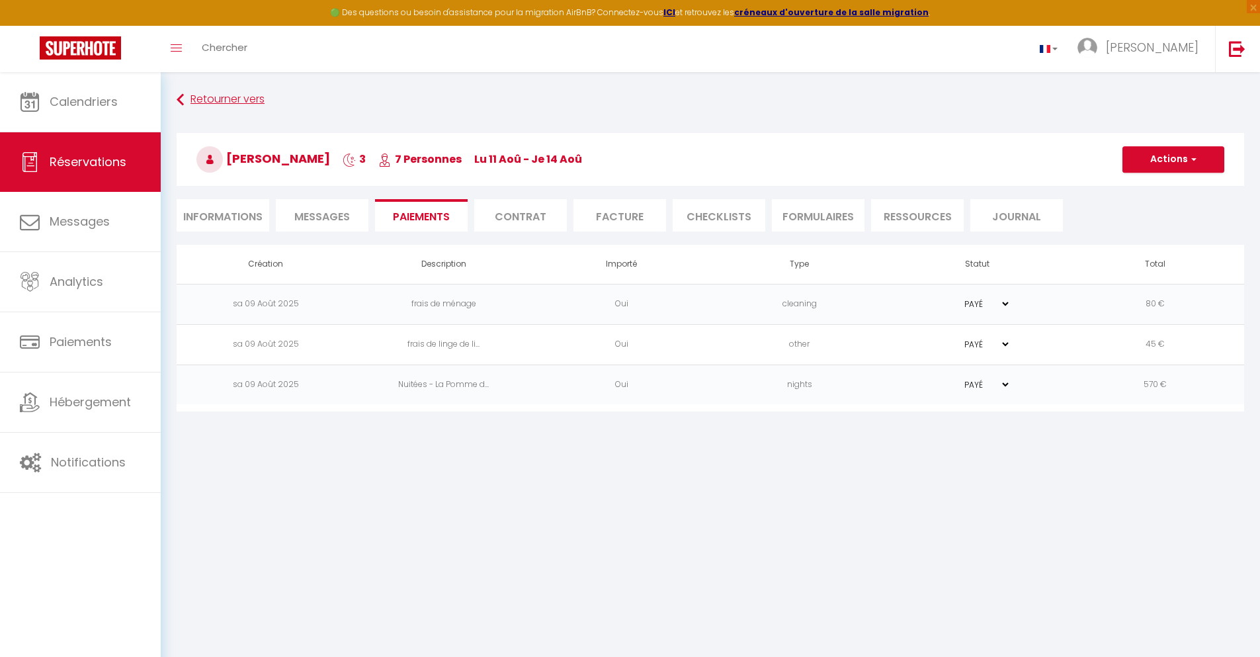
scroll to position [159, 0]
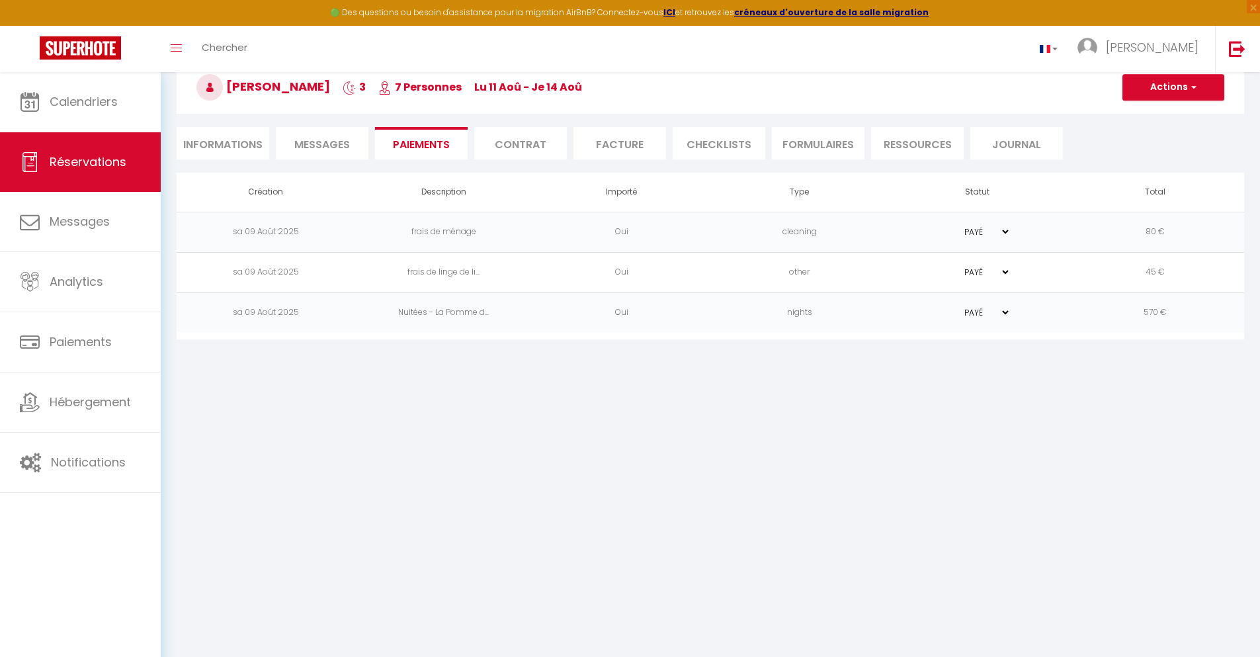
select select "not_cancelled"
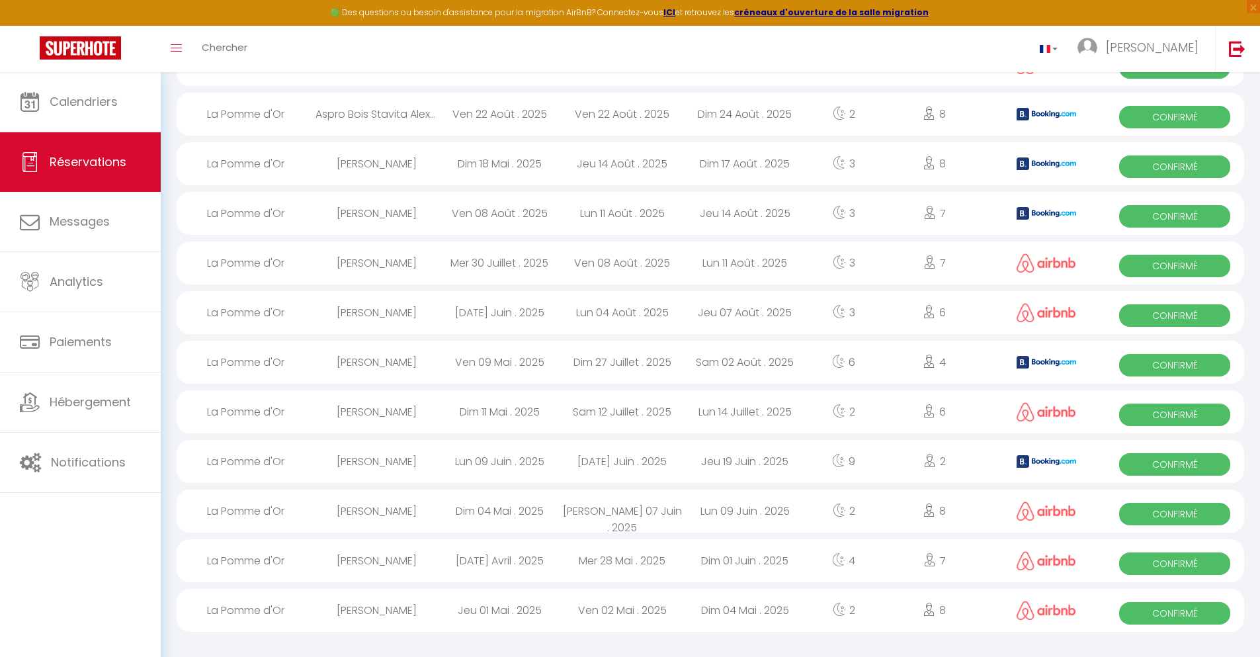
click at [365, 363] on div "[PERSON_NAME]" at bounding box center [377, 362] width 123 height 43
select select "OK"
select select "KO"
select select "0"
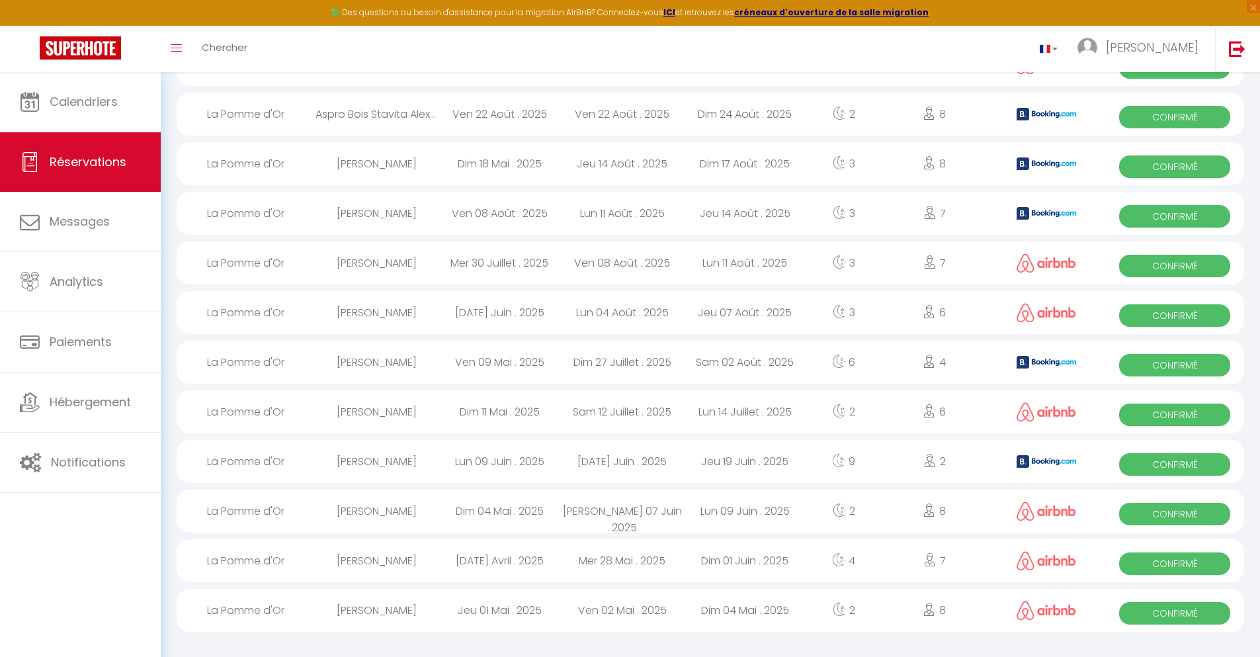
select select "1"
select select
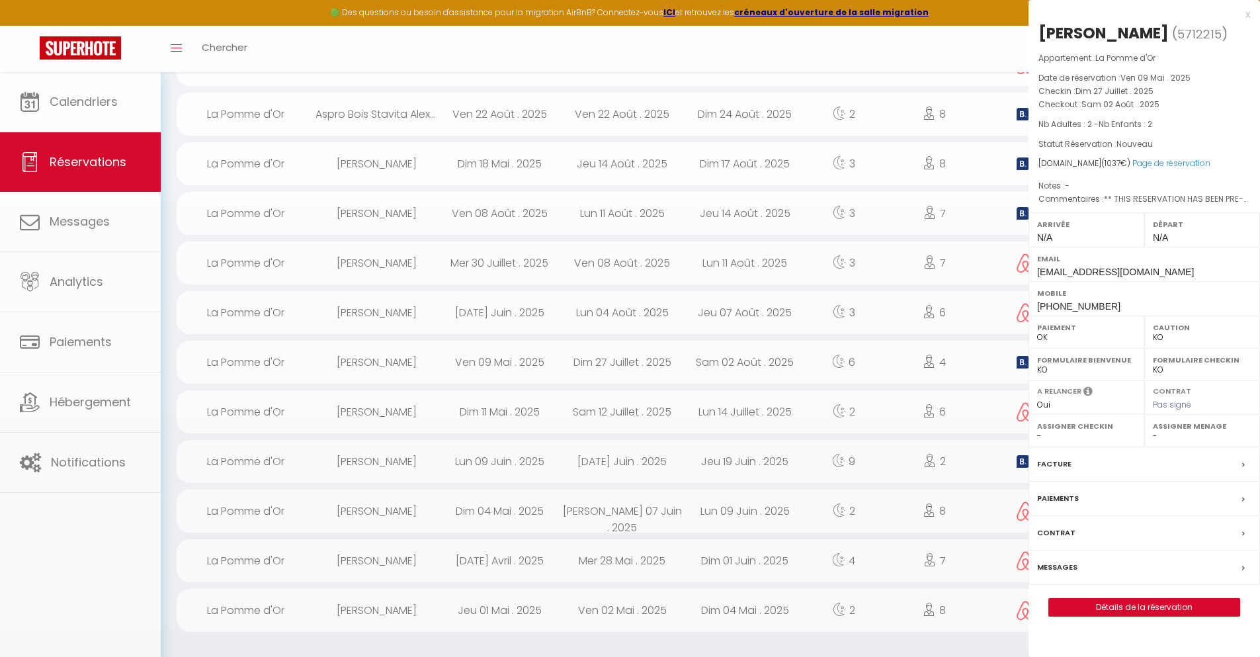
select select "40113"
select select "39294"
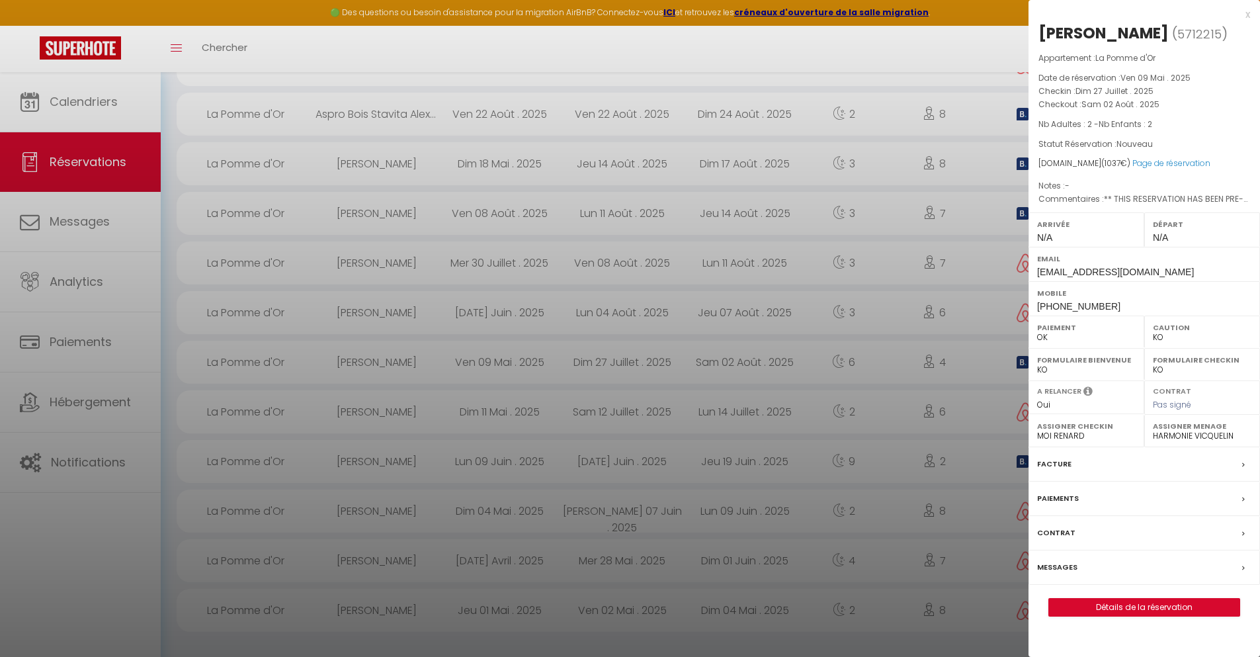
click at [1202, 505] on div "Paiements" at bounding box center [1145, 499] width 232 height 34
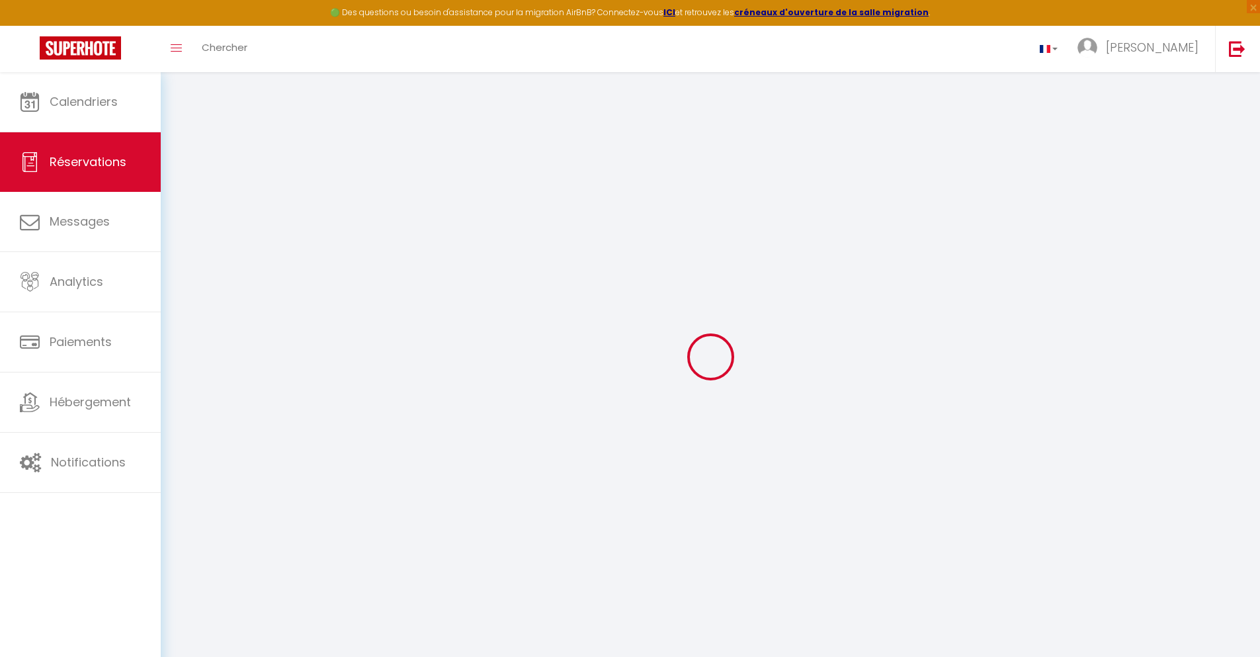
type input "[PERSON_NAME]"
type input "[EMAIL_ADDRESS][DOMAIN_NAME]"
type input "[PHONE_NUMBER]"
select select "NL"
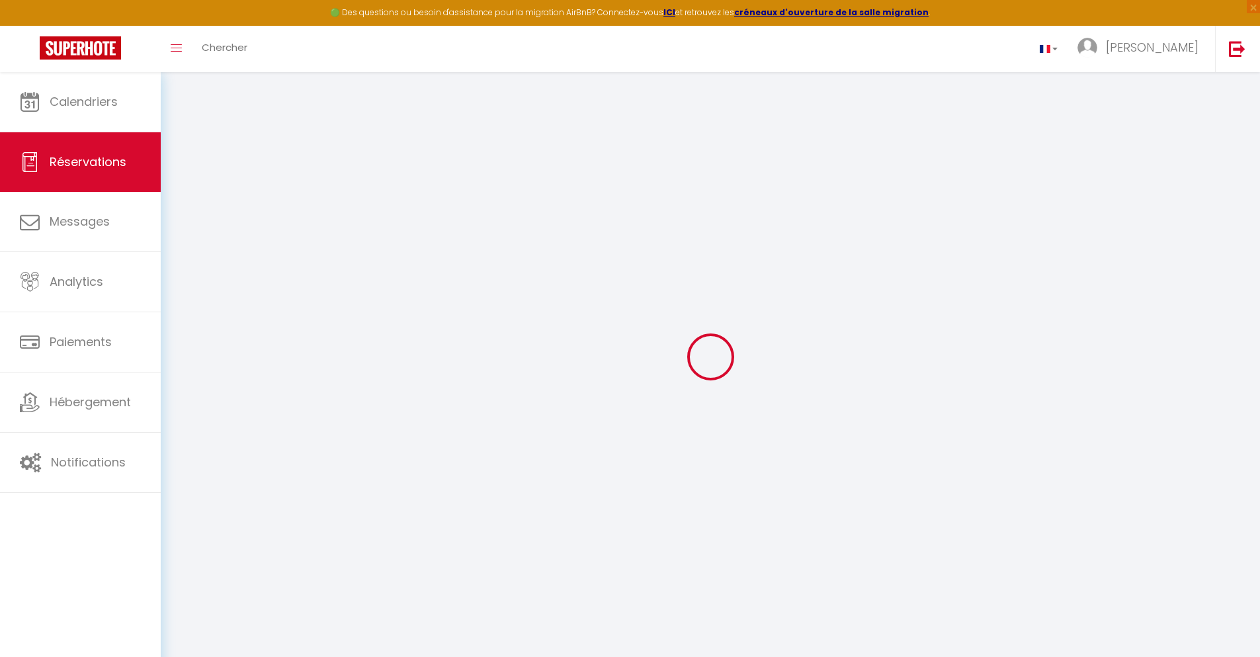
type input "45"
type input "155.55"
type input "14.52"
select select "65939"
select select "1"
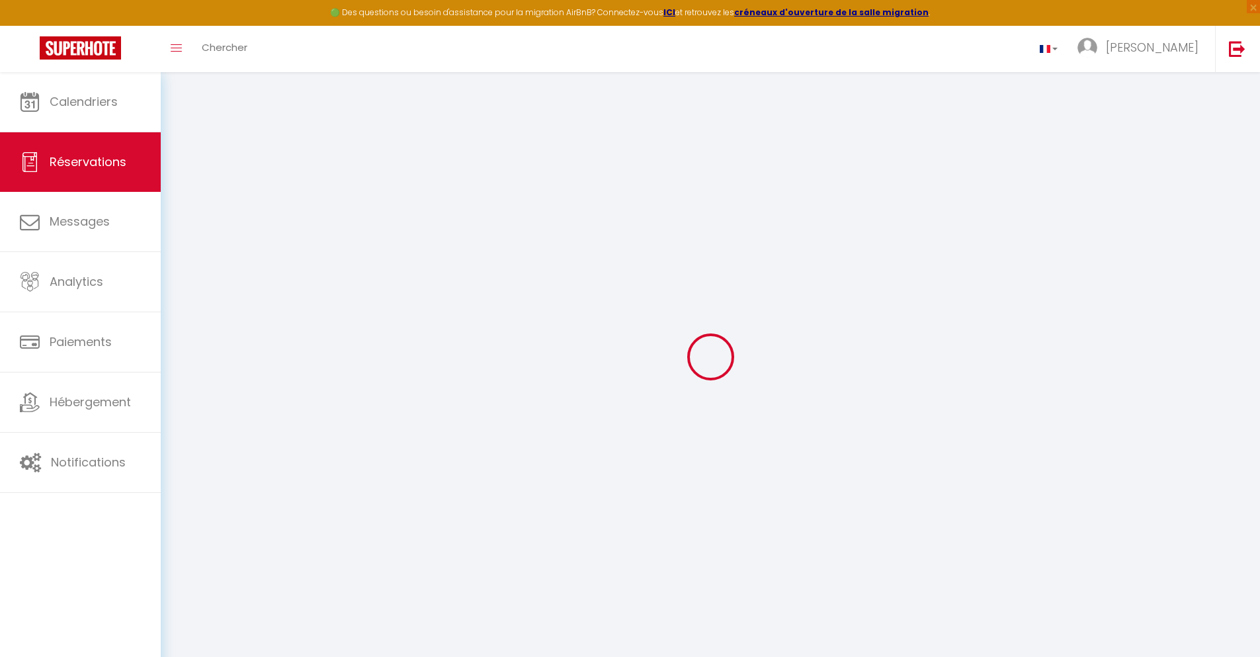
select select
type input "2"
select select "12"
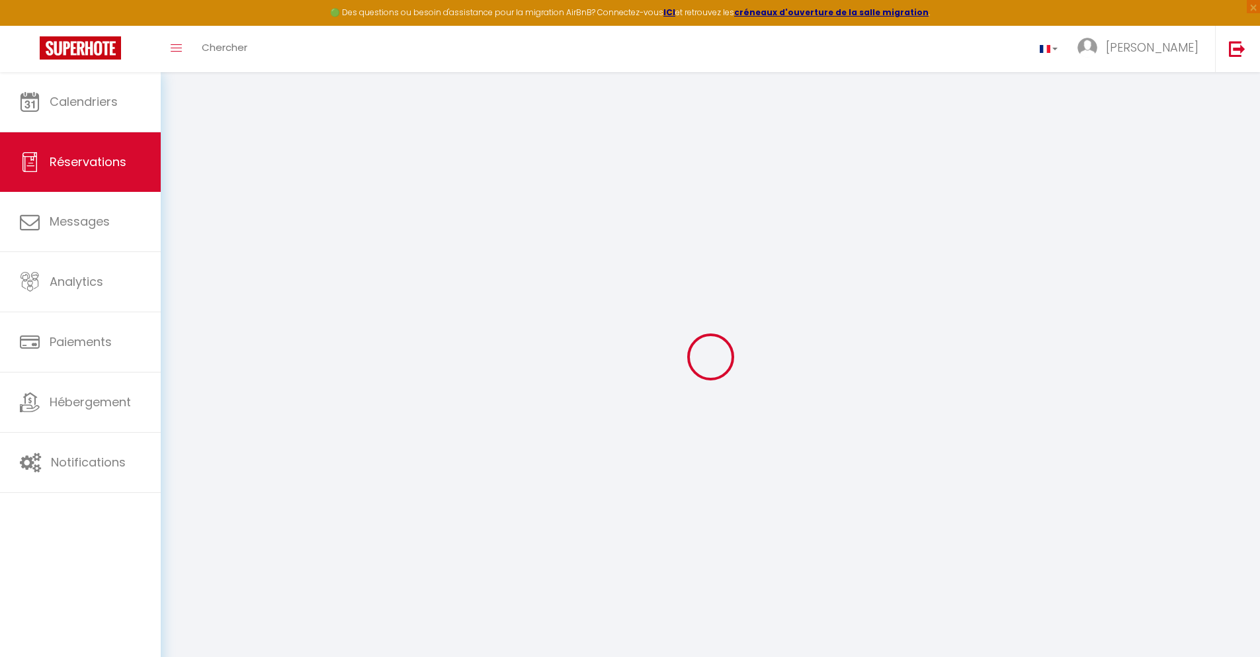
select select
type input "912"
checkbox input "false"
select select "2"
type input "80"
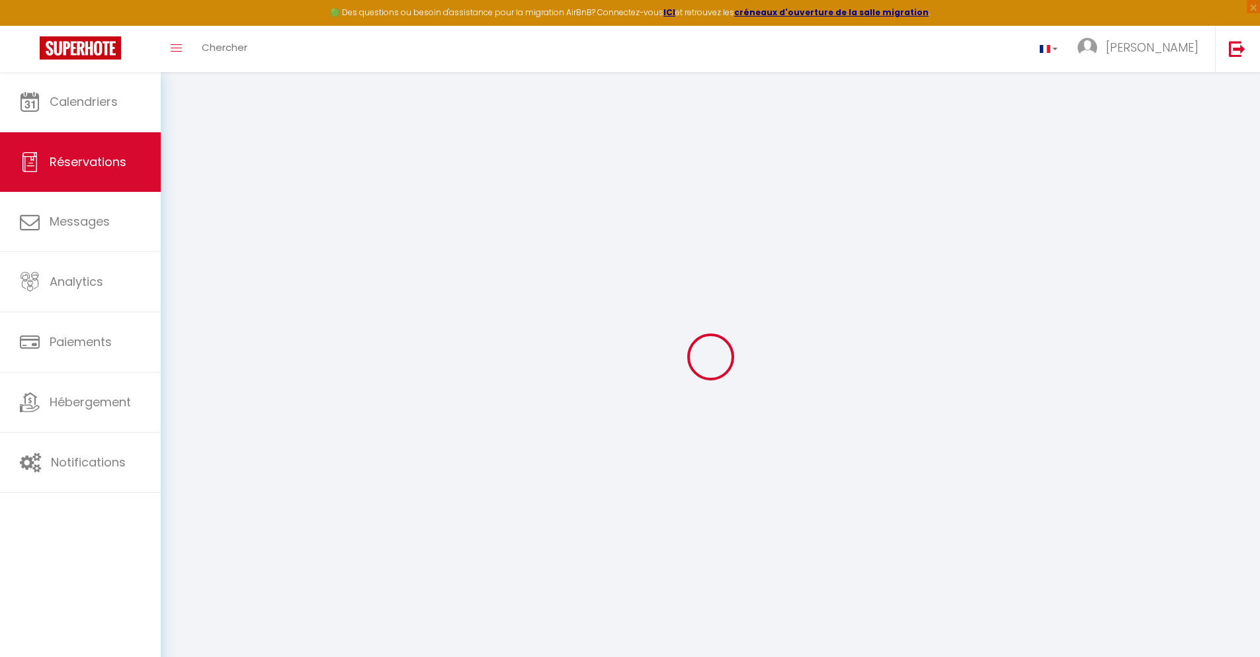
type input "45"
type input "0"
select select
select select "14"
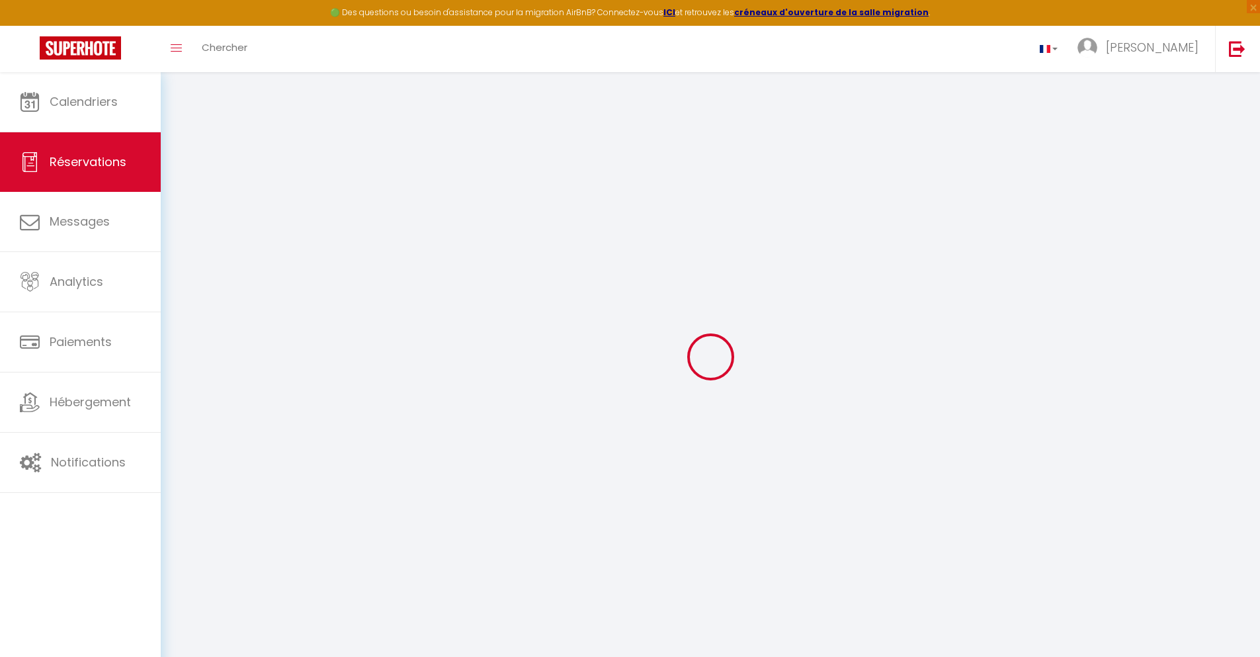
checkbox input "false"
select select
checkbox input "false"
select select
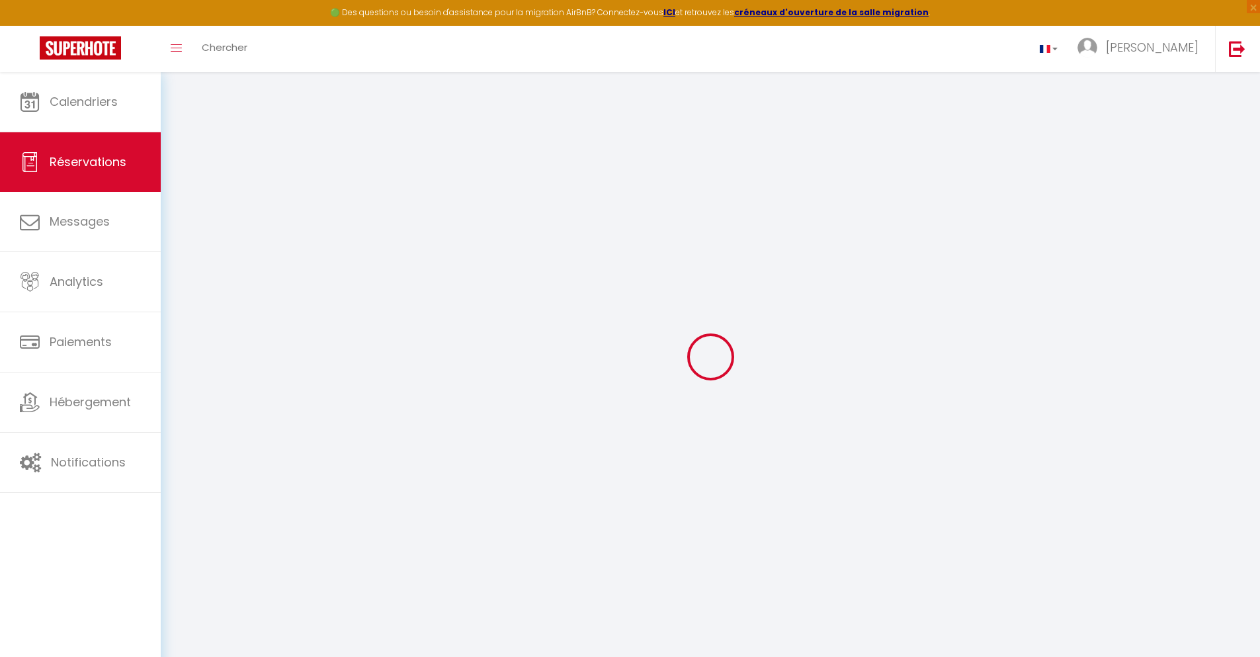
select select
checkbox input "false"
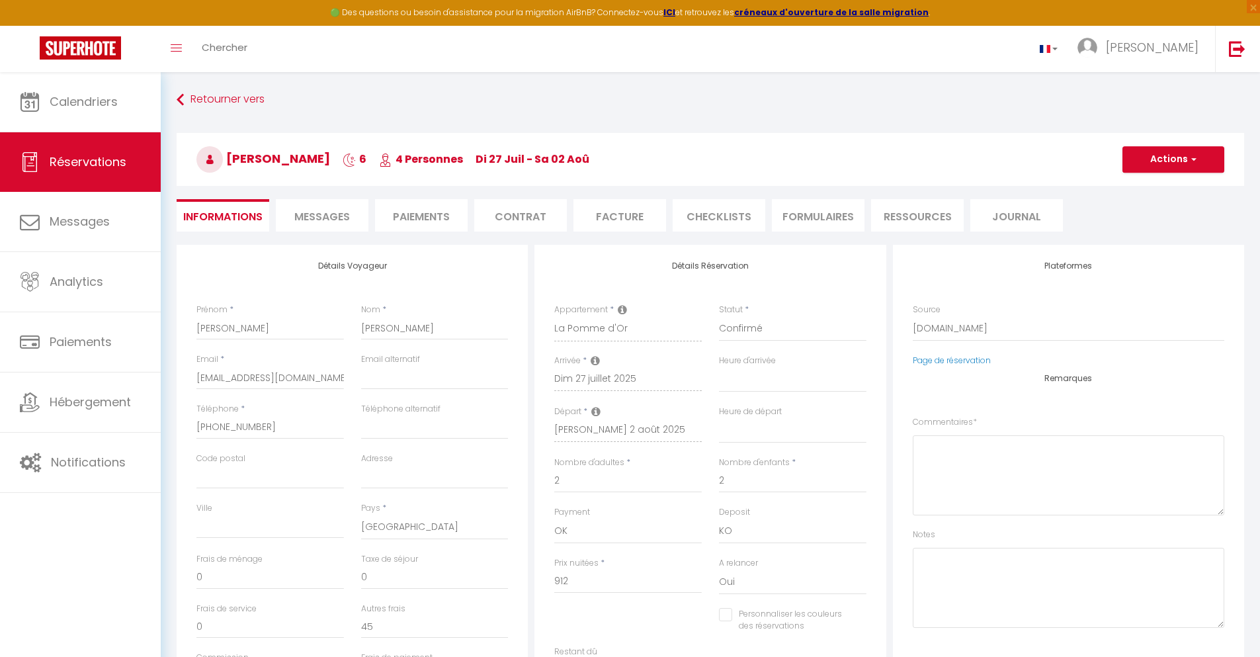
select select
checkbox input "false"
type textarea "** THIS RESERVATION HAS BEEN PRE-PAID ** BOOKING NOTE : Payment charge is EUR 1…"
